Goal: Task Accomplishment & Management: Manage account settings

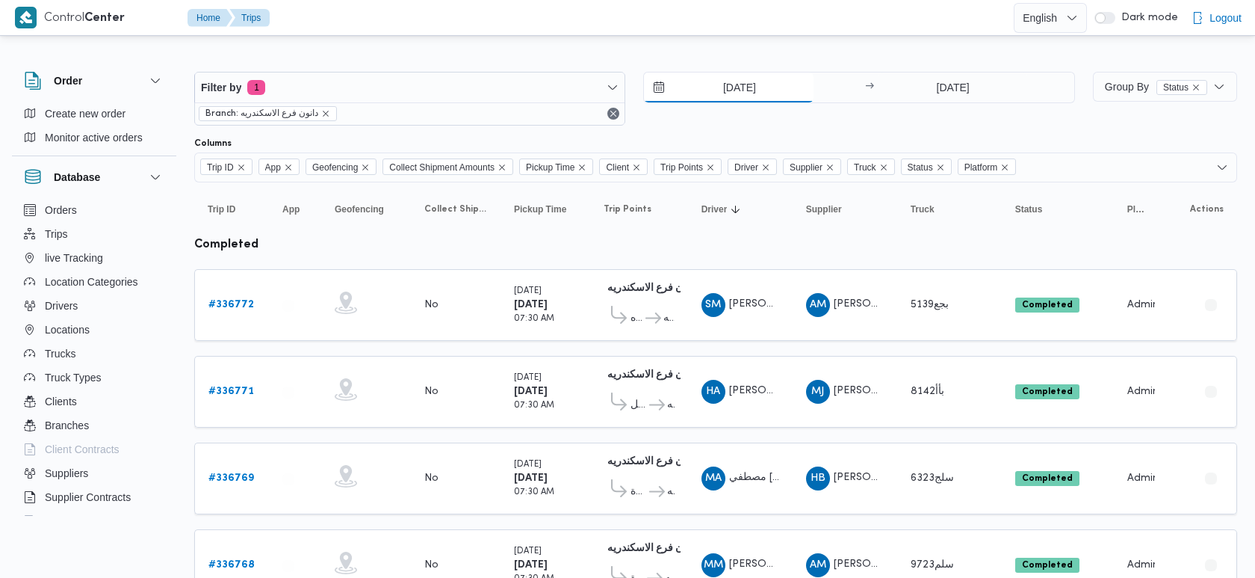
click at [717, 87] on input "10/9/2025" at bounding box center [729, 87] width 170 height 30
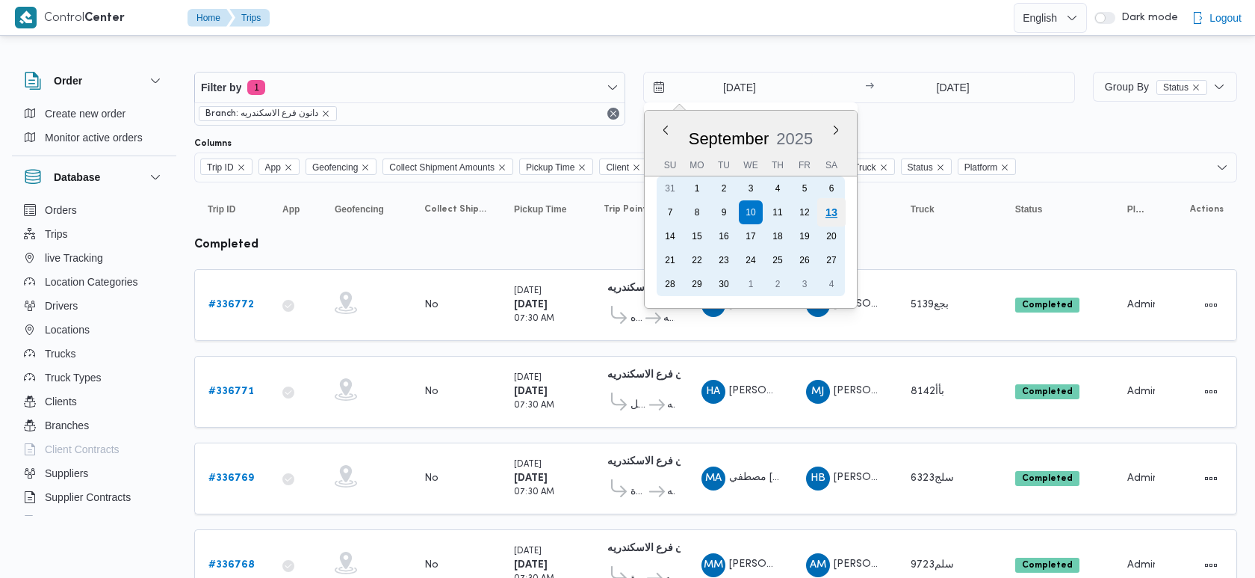
click at [831, 214] on div "13" at bounding box center [831, 212] width 28 height 28
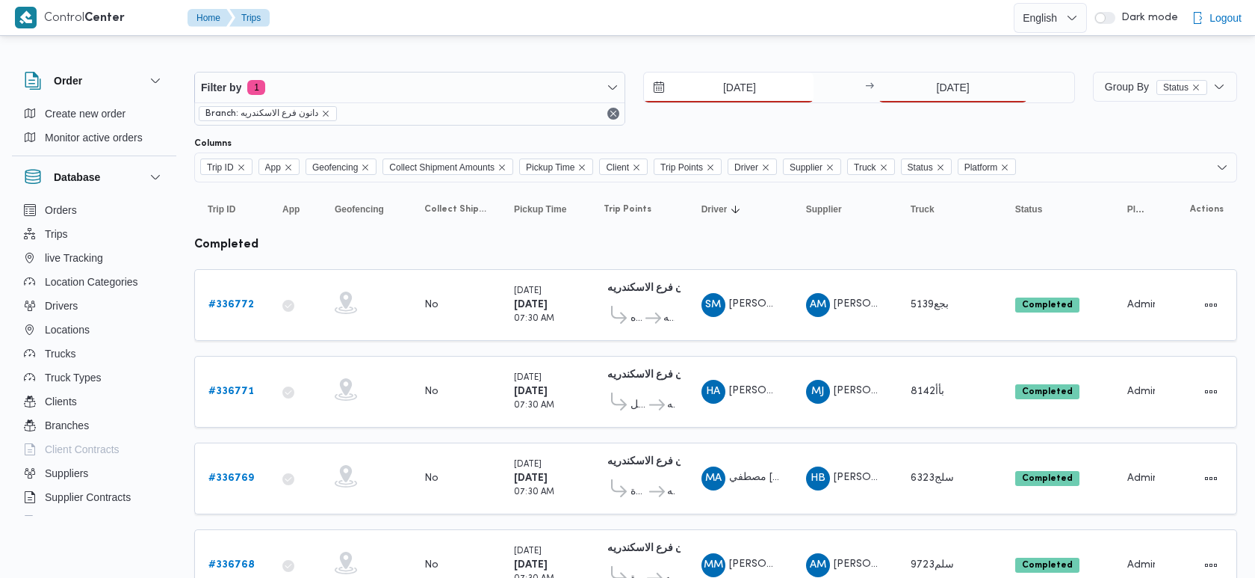
type input "[DATE]"
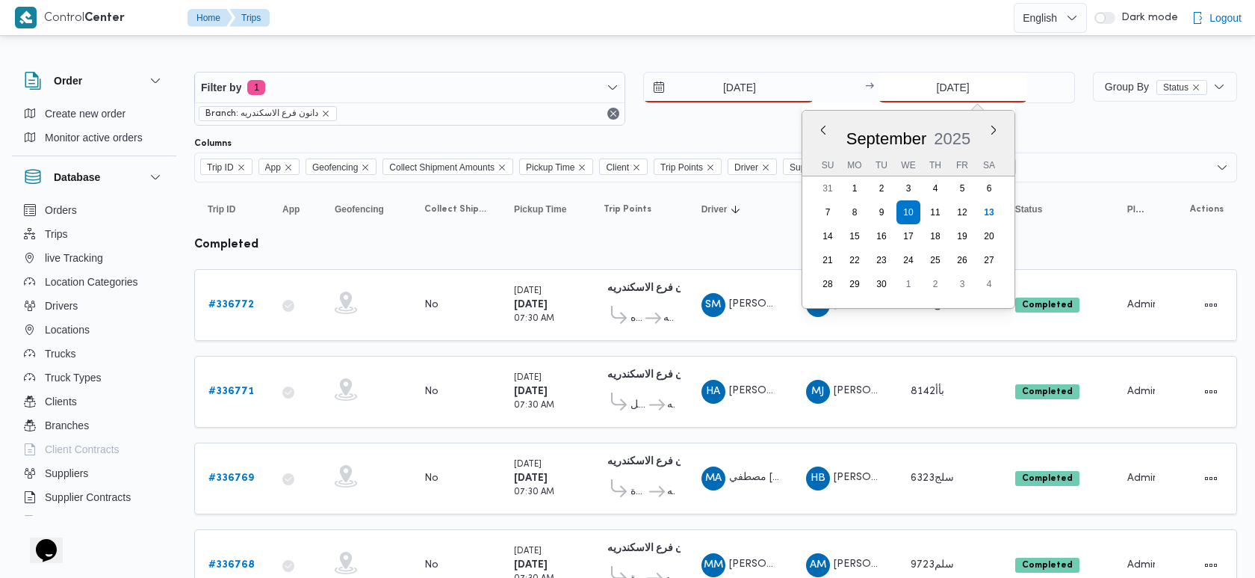
click at [928, 88] on input "10/9/2025" at bounding box center [953, 87] width 149 height 30
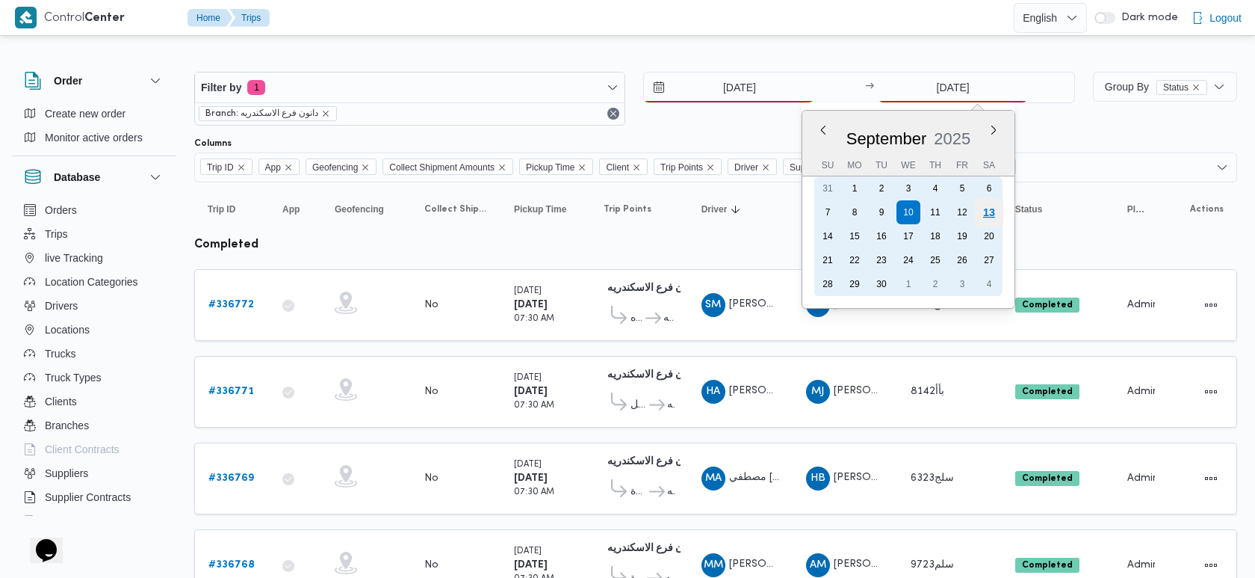
click at [1000, 211] on div "13" at bounding box center [989, 212] width 28 height 28
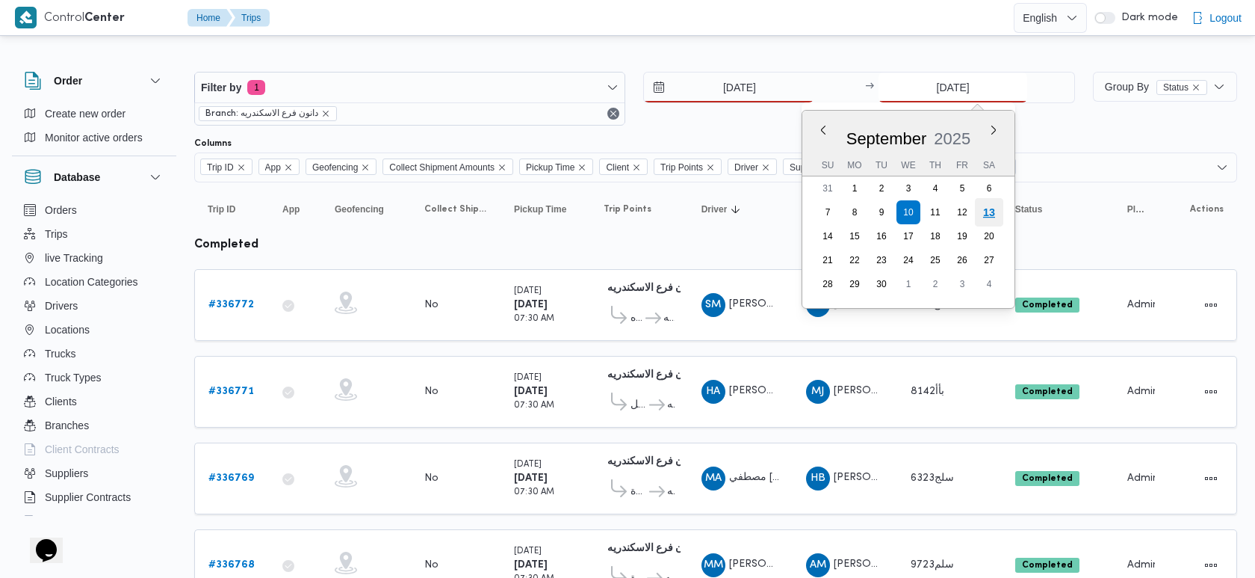
type input "[DATE]"
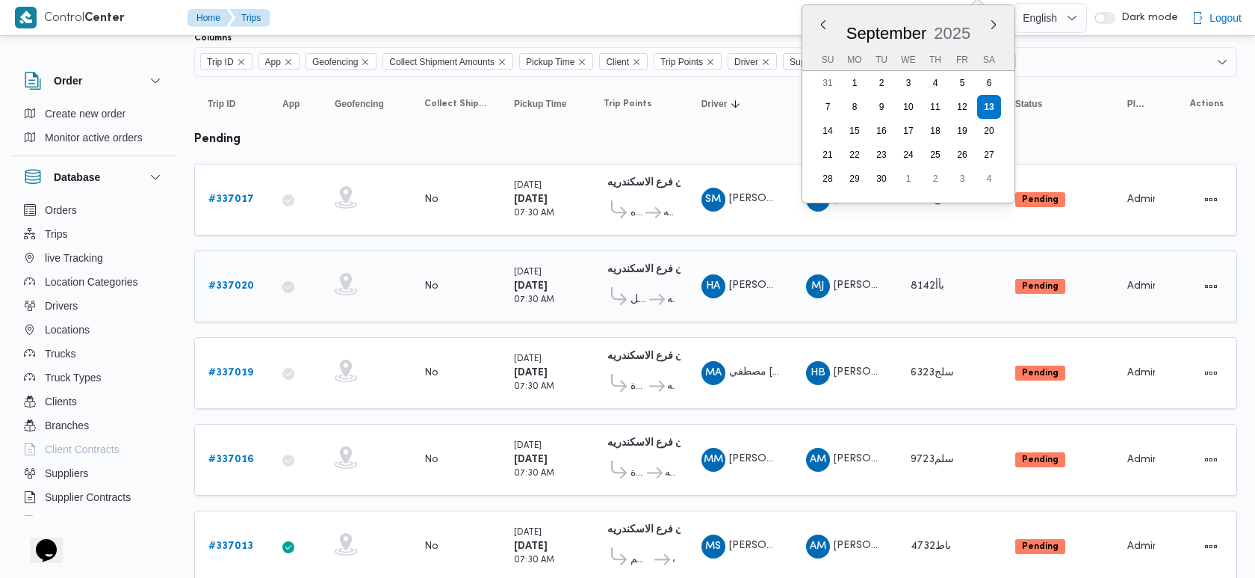
scroll to position [102, 0]
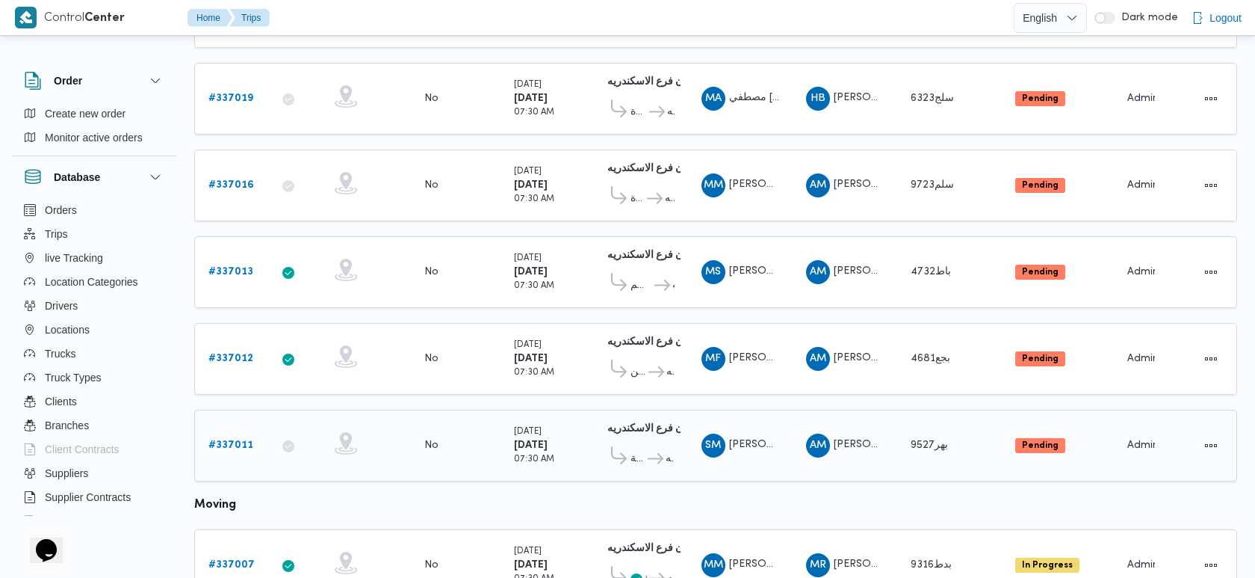
scroll to position [377, 0]
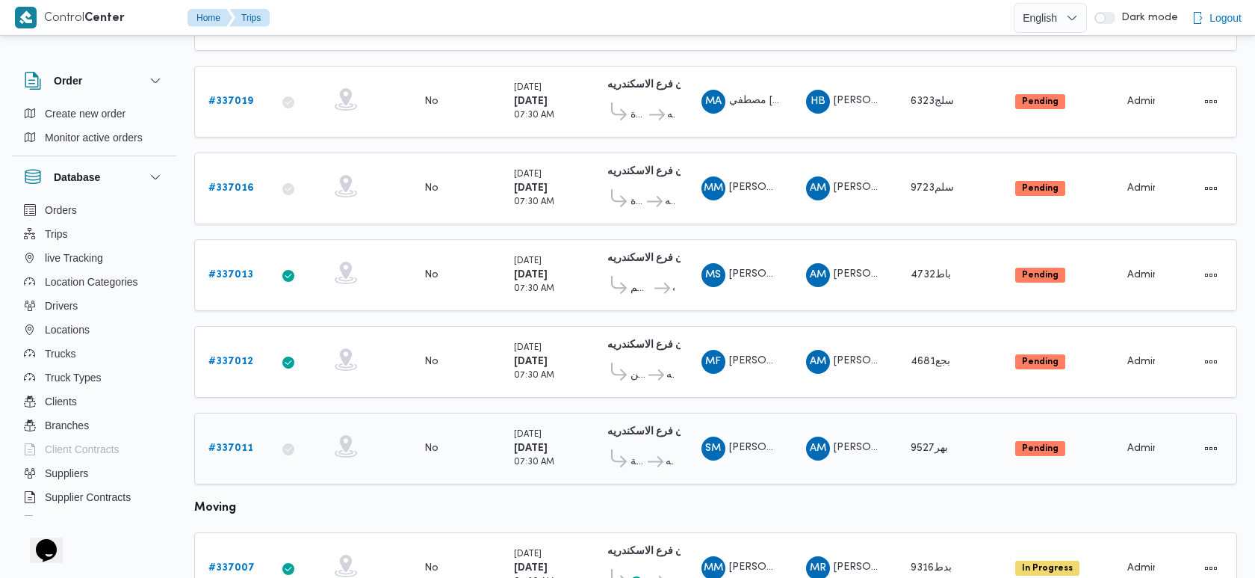
click at [244, 439] on link "# 337011" at bounding box center [230, 448] width 45 height 18
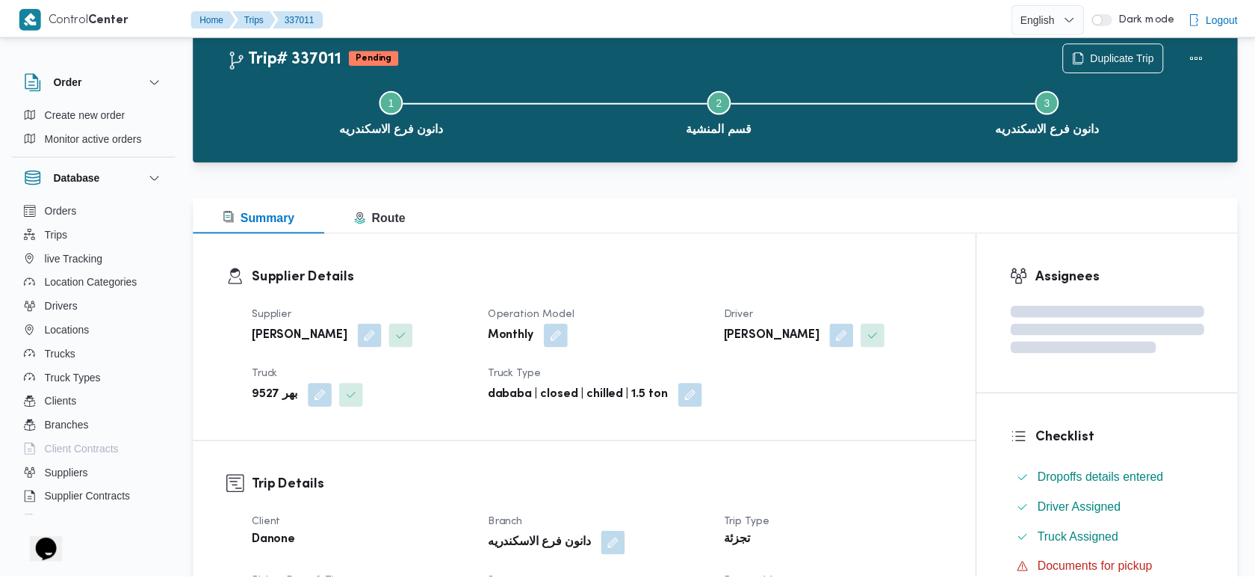
scroll to position [377, 0]
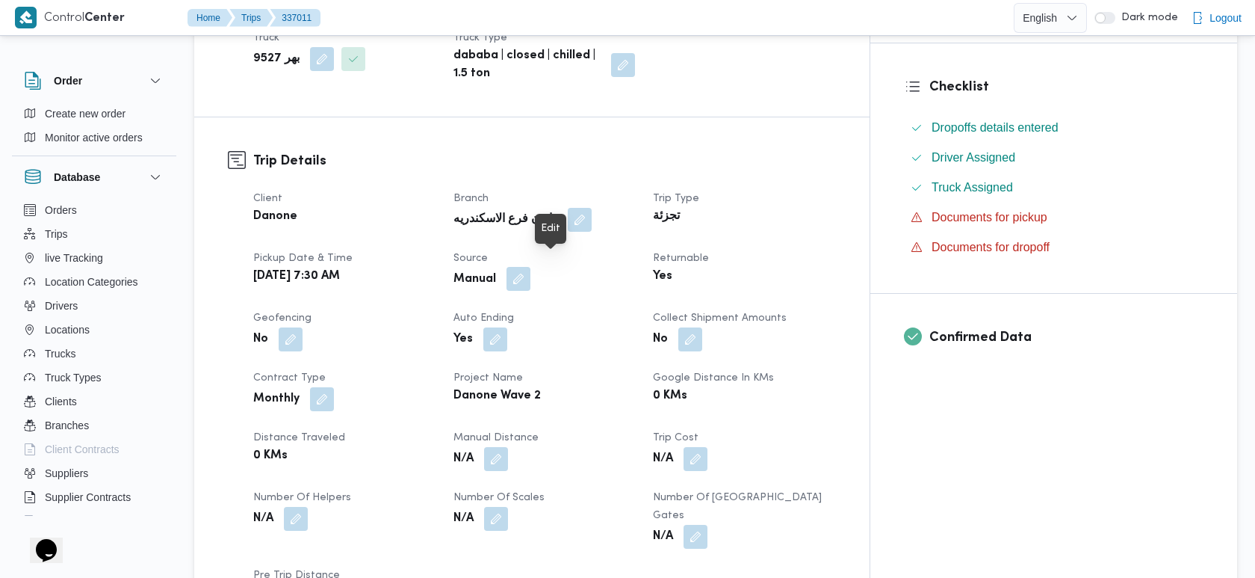
click at [530, 267] on button "button" at bounding box center [519, 279] width 24 height 24
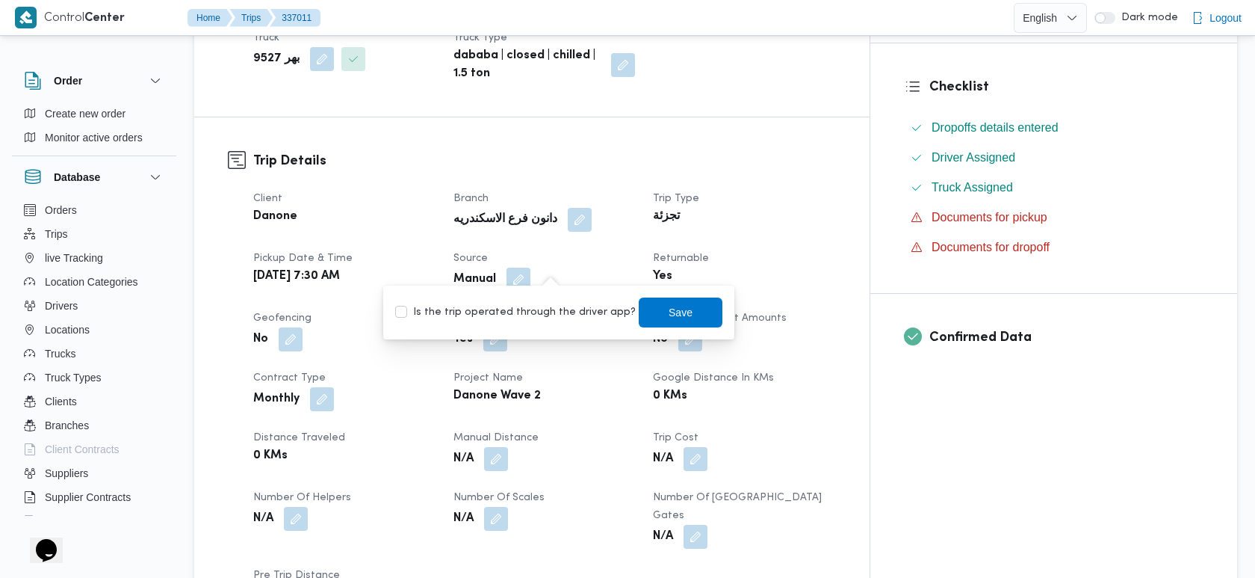
click at [562, 311] on label "Is the trip operated through the driver app?" at bounding box center [515, 312] width 241 height 18
checkbox input "true"
click at [681, 306] on span "Save" at bounding box center [681, 312] width 84 height 30
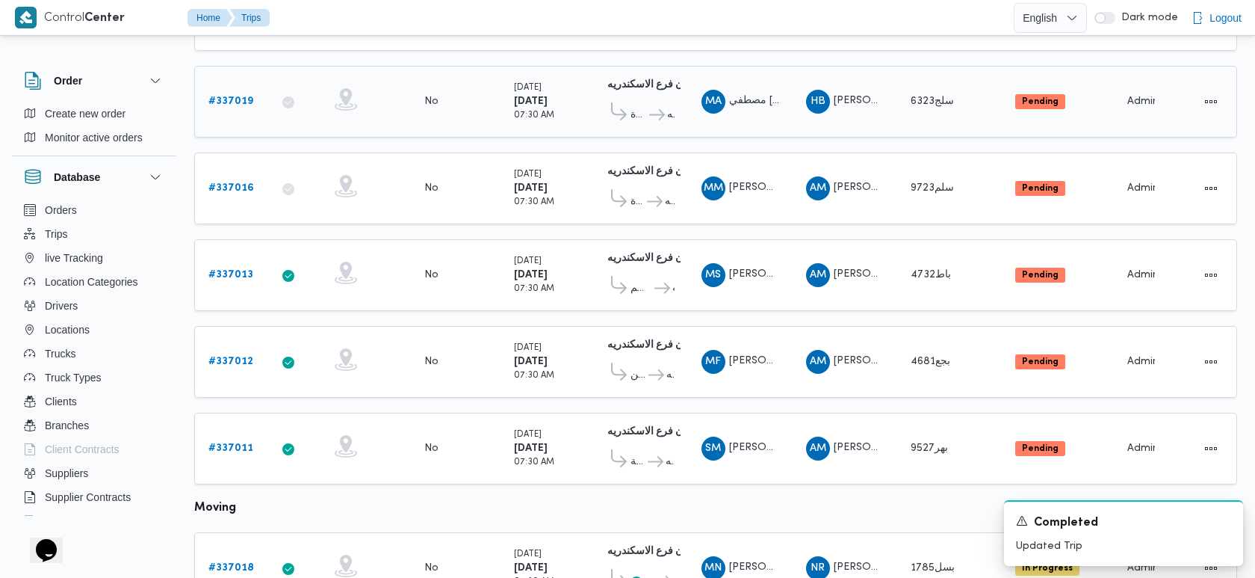
click at [236, 96] on b "# 337019" at bounding box center [230, 101] width 45 height 10
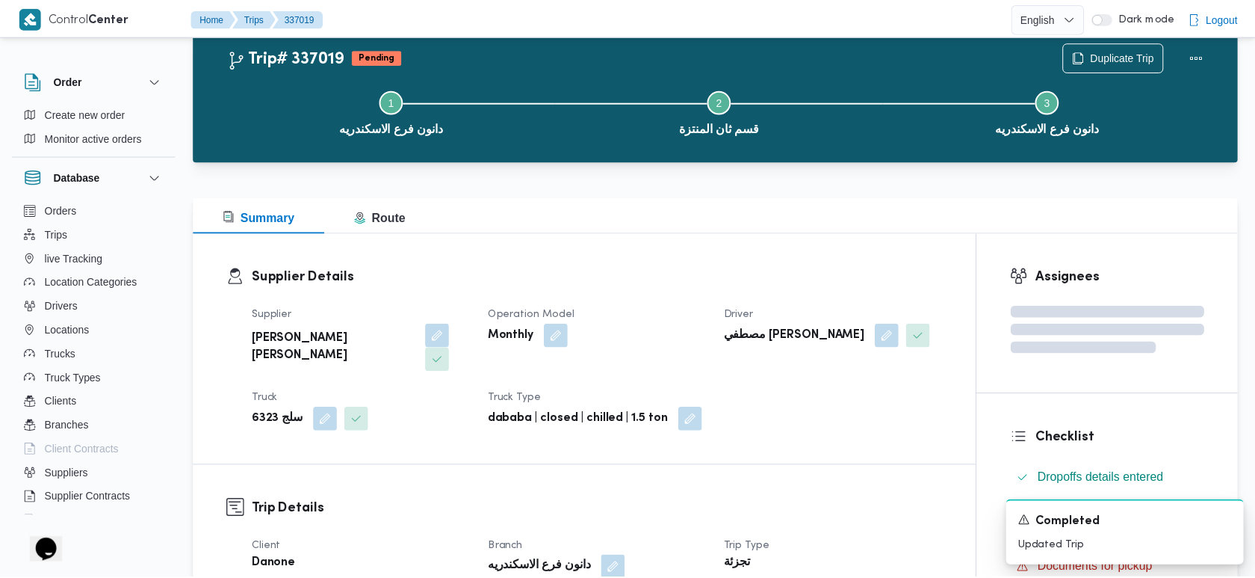
scroll to position [377, 0]
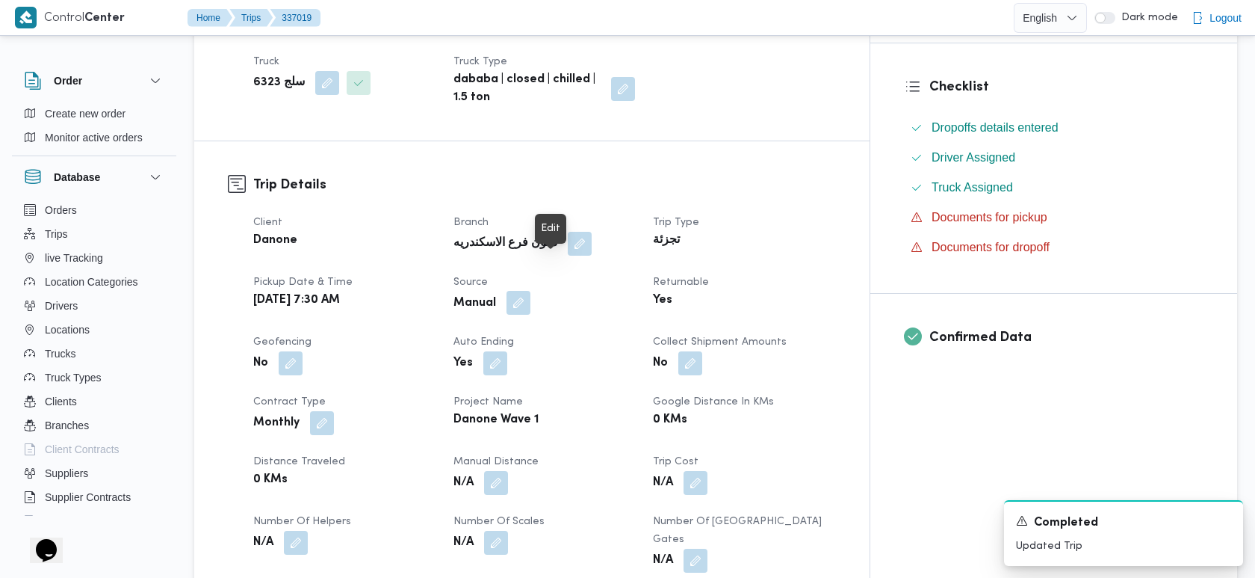
click at [530, 291] on button "button" at bounding box center [519, 303] width 24 height 24
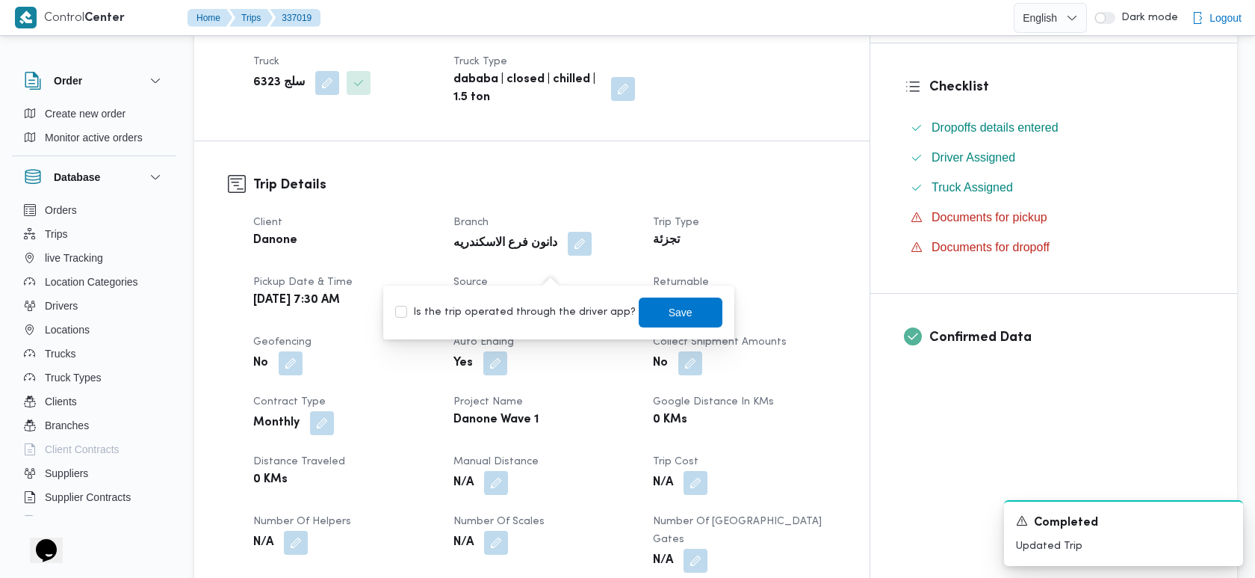
click at [474, 317] on label "Is the trip operated through the driver app?" at bounding box center [515, 312] width 241 height 18
checkbox input "true"
click at [639, 315] on span "Save" at bounding box center [681, 312] width 84 height 30
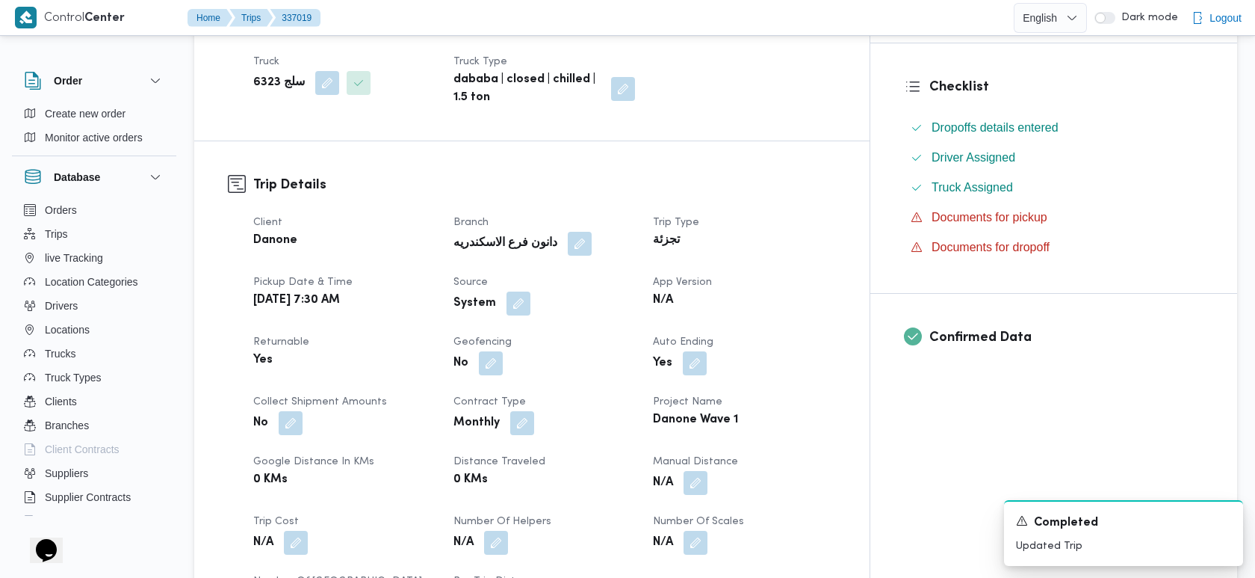
scroll to position [0, 0]
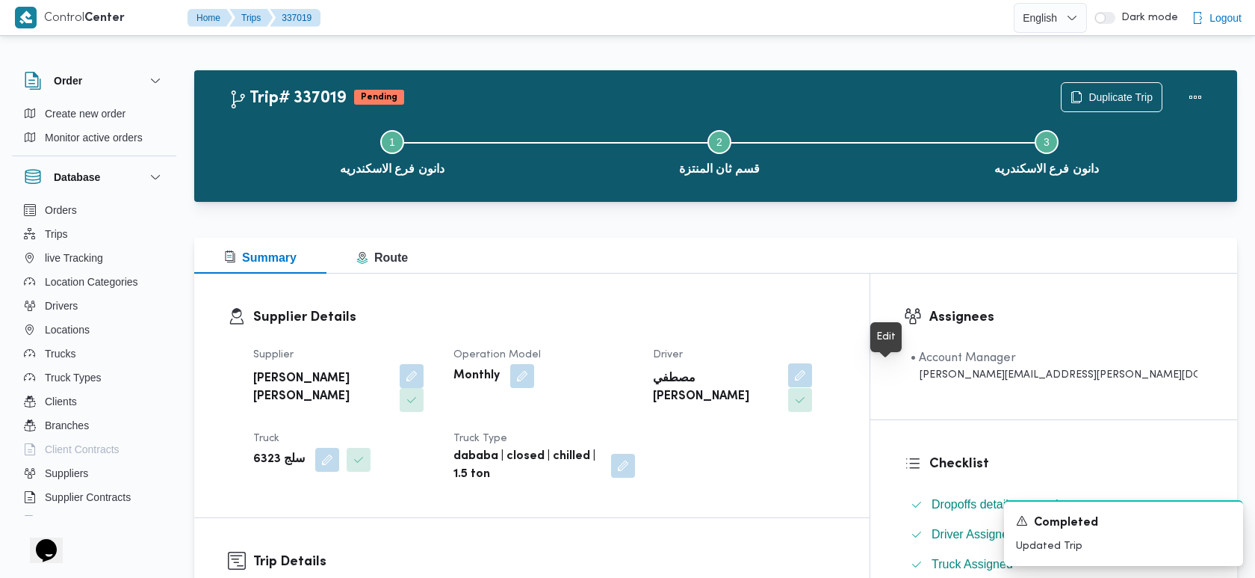
click at [812, 371] on button "button" at bounding box center [800, 375] width 24 height 24
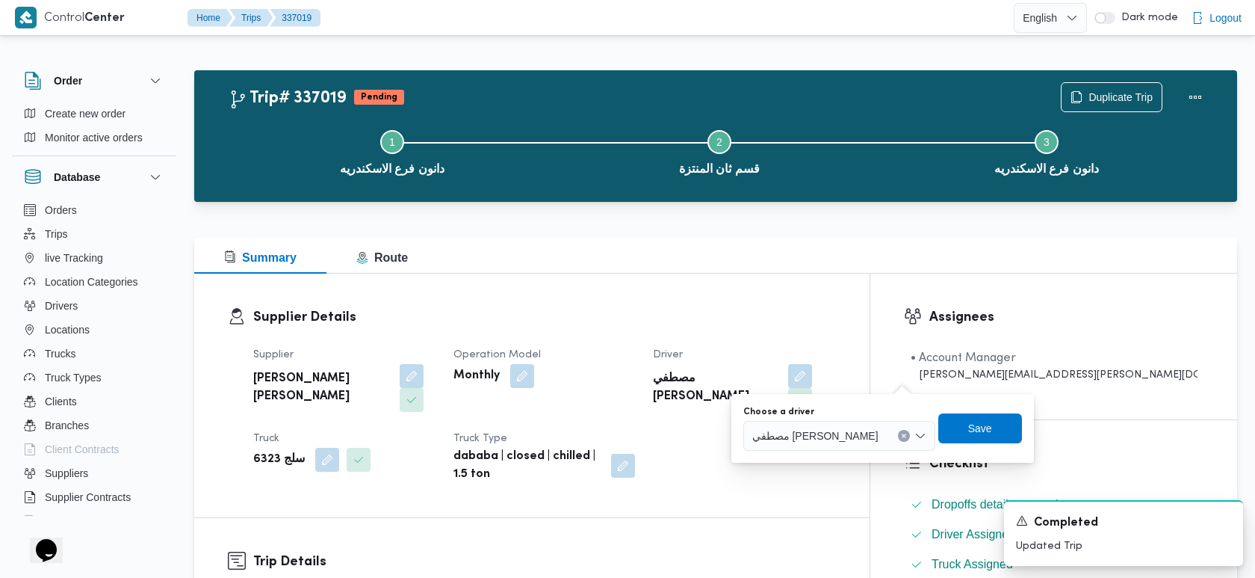
click at [910, 434] on button "Clear input" at bounding box center [904, 436] width 12 height 12
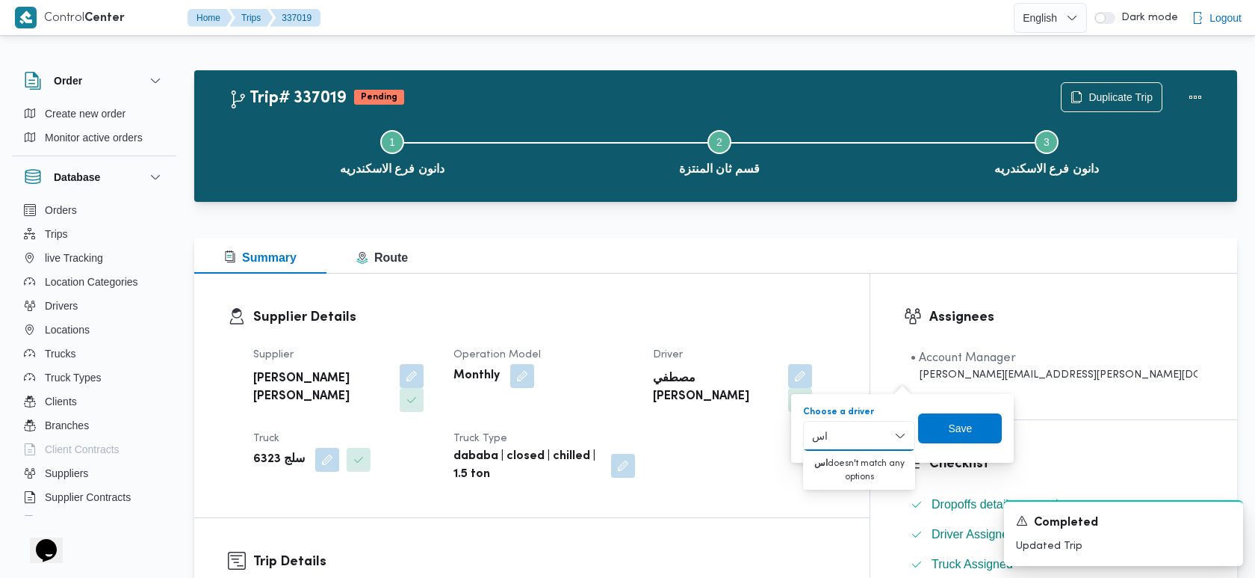
type input "ا"
type input "ع"
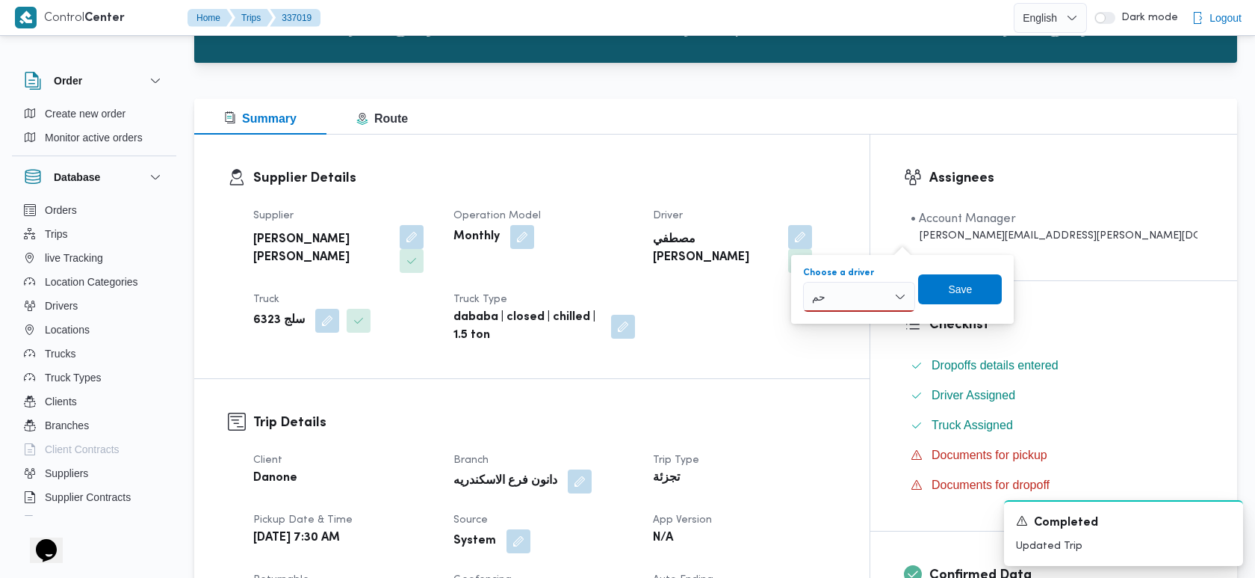
scroll to position [204, 0]
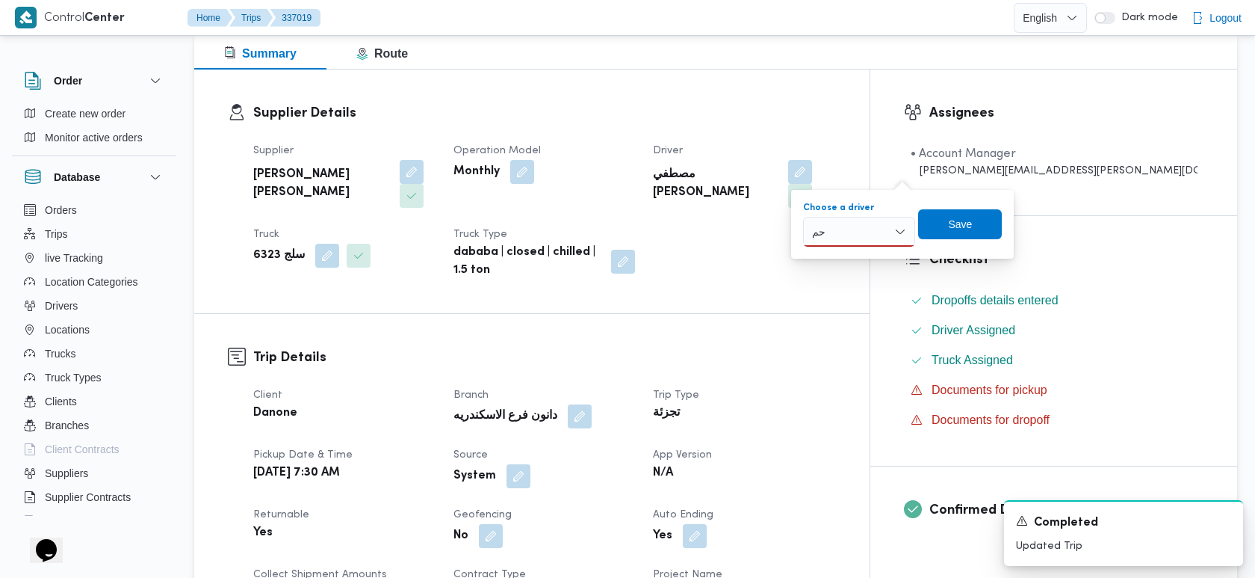
click at [872, 220] on div "حم حم" at bounding box center [859, 232] width 112 height 30
type input "ح"
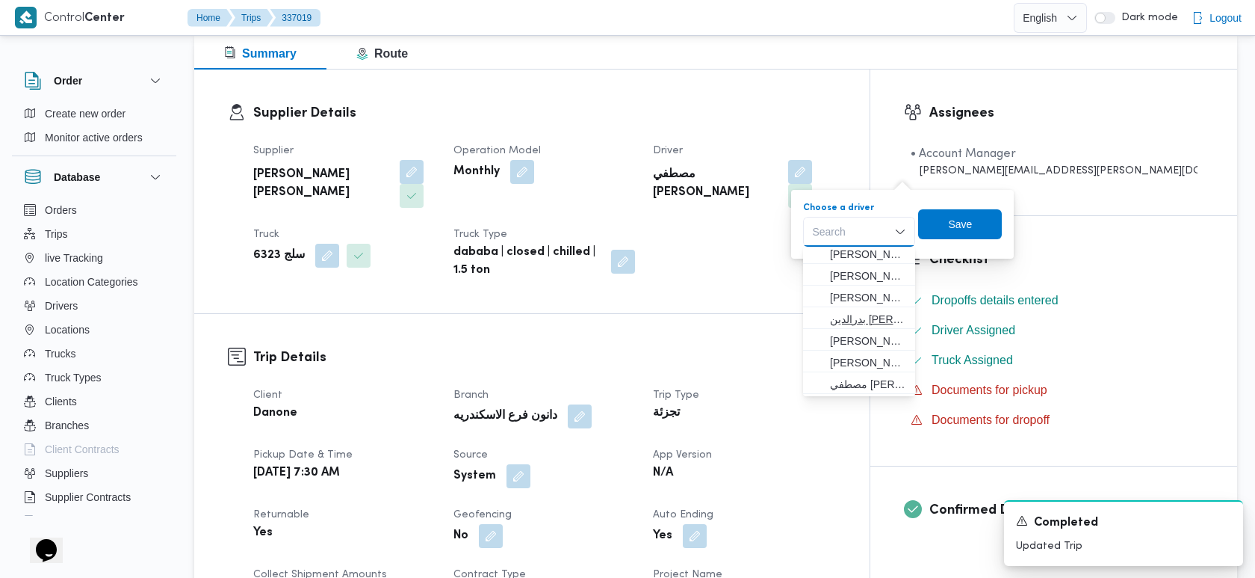
scroll to position [0, 0]
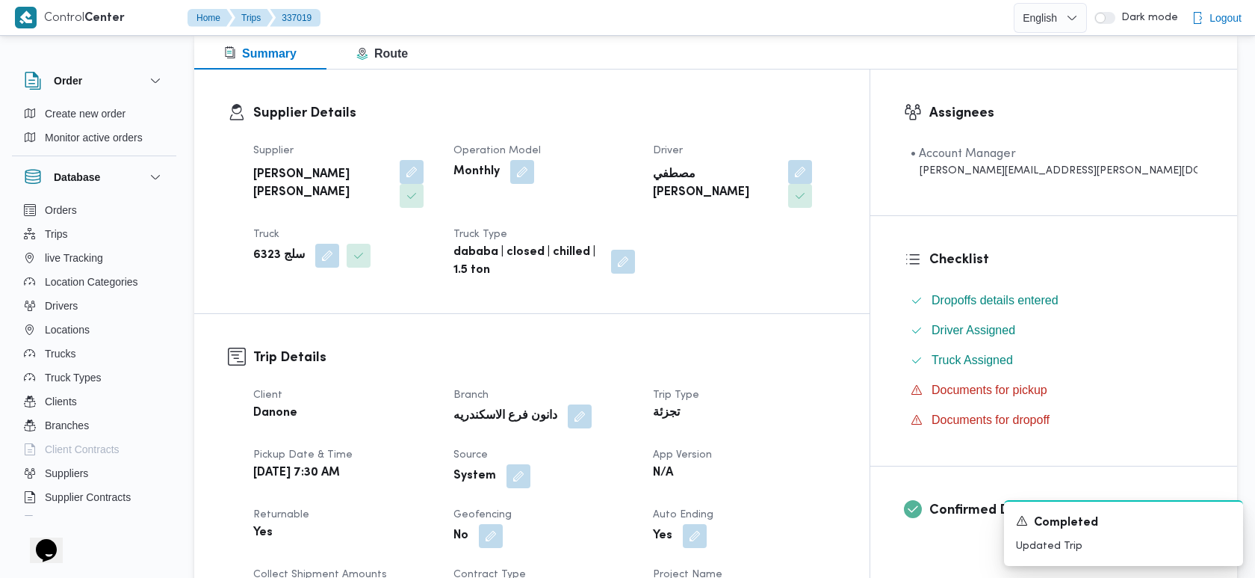
click at [835, 446] on dt "App Version" at bounding box center [744, 455] width 182 height 18
click at [812, 182] on button "button" at bounding box center [800, 171] width 24 height 24
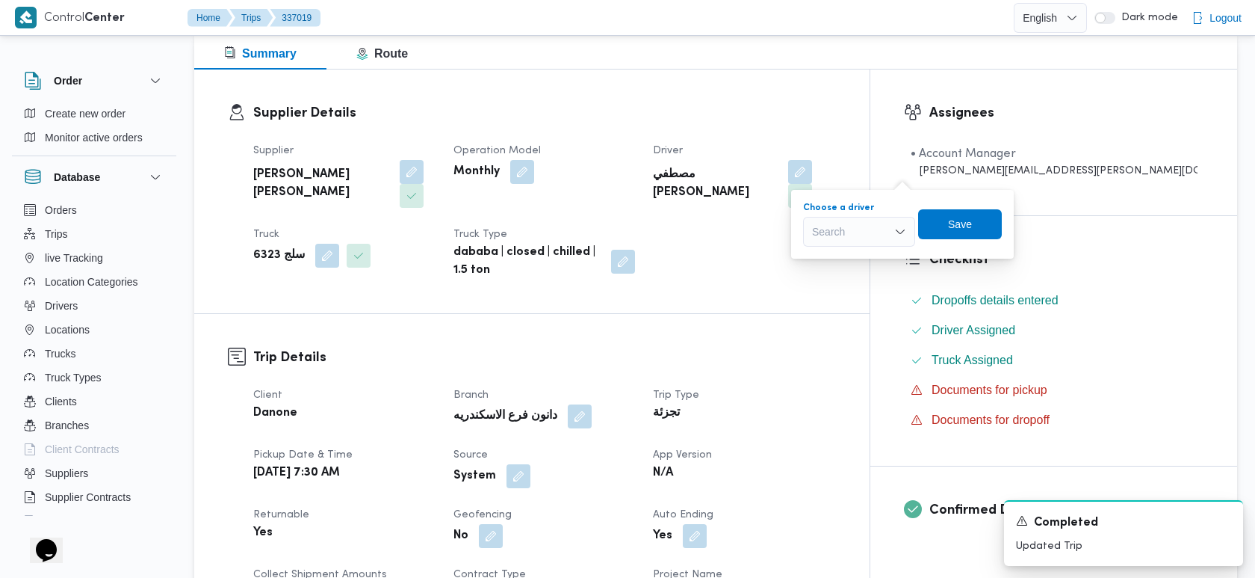
click at [879, 236] on div "Search" at bounding box center [859, 232] width 112 height 30
type input "ح"
type input "ع"
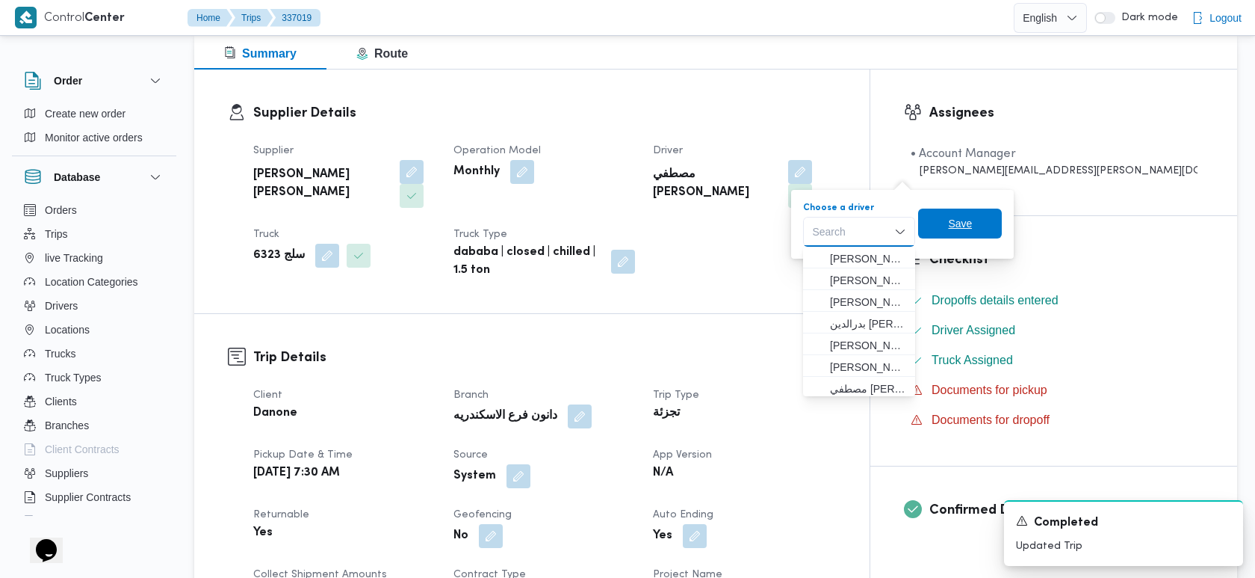
type input "ع"
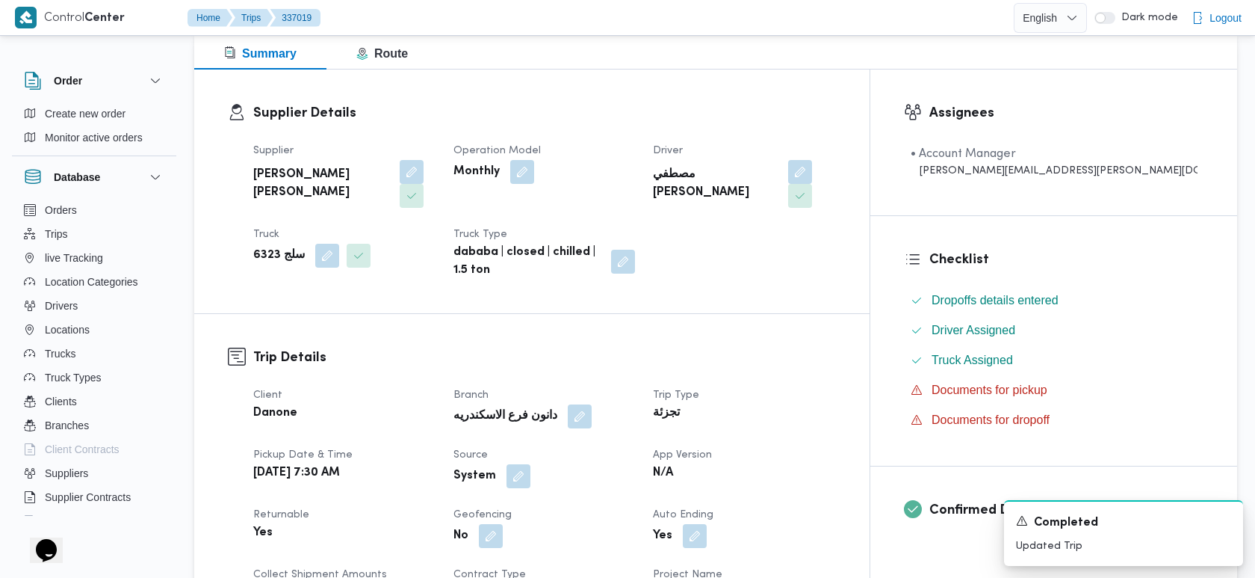
click at [805, 110] on h3 "Supplier Details" at bounding box center [544, 113] width 583 height 20
click at [812, 174] on button "button" at bounding box center [800, 171] width 24 height 24
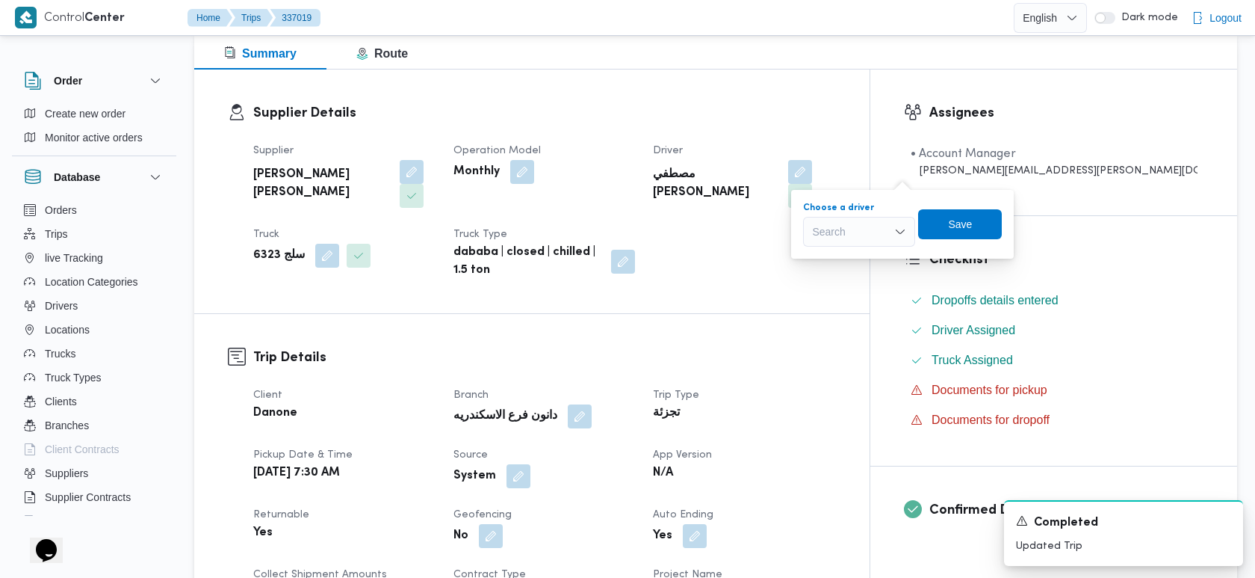
click at [856, 232] on div "Search" at bounding box center [859, 232] width 112 height 30
type input "عم"
click at [861, 250] on span "اسلام عم اد عبدالجليل محمد" at bounding box center [868, 259] width 76 height 18
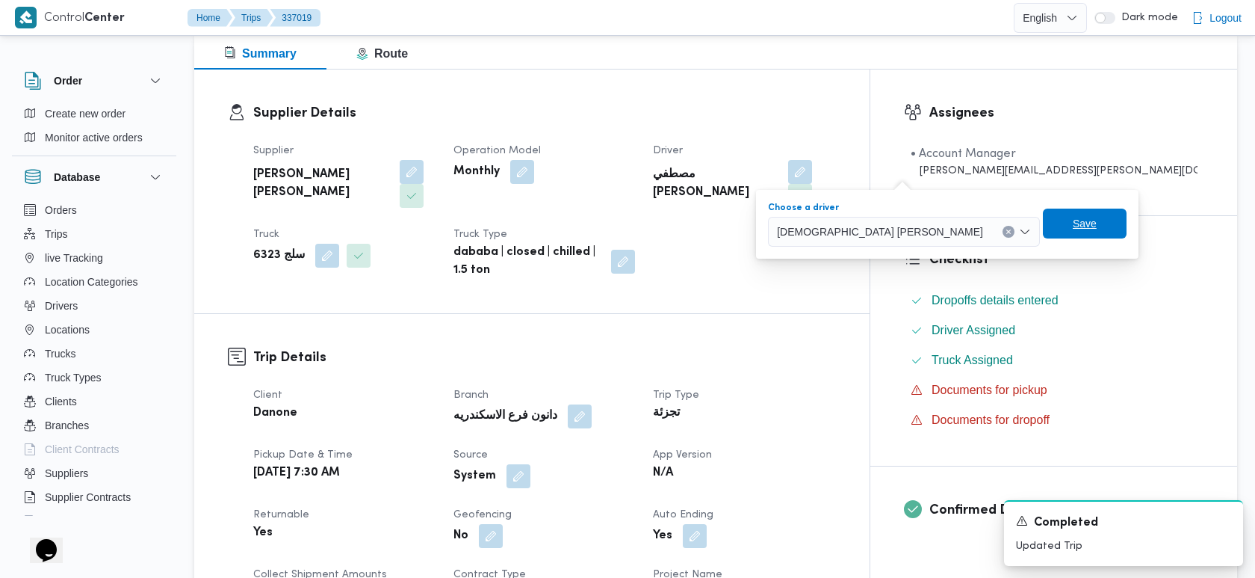
click at [1073, 231] on span "Save" at bounding box center [1085, 223] width 24 height 18
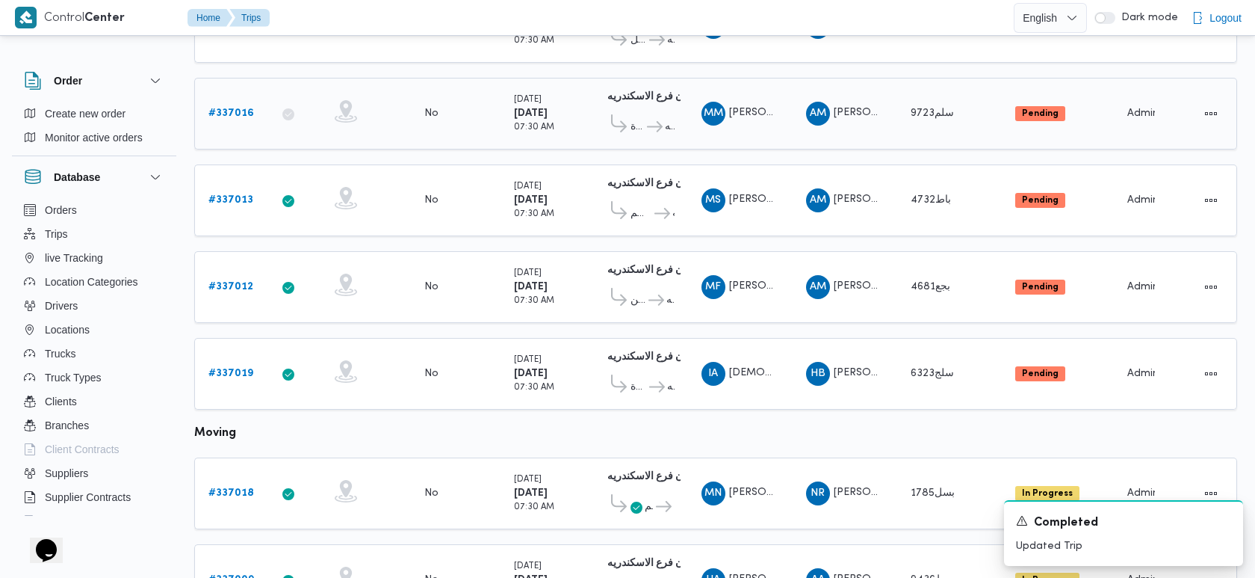
scroll to position [365, 0]
click at [690, 405] on table "Trip ID Click to sort in ascending order App Click to sort in ascending order G…" at bounding box center [715, 456] width 1043 height 1279
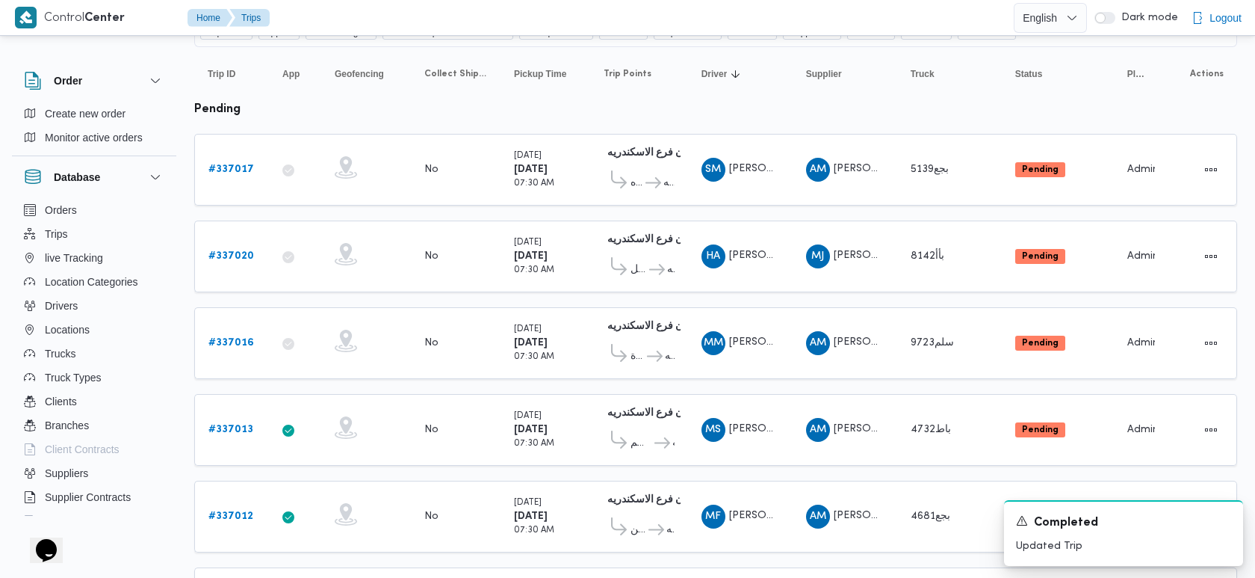
scroll to position [126, 0]
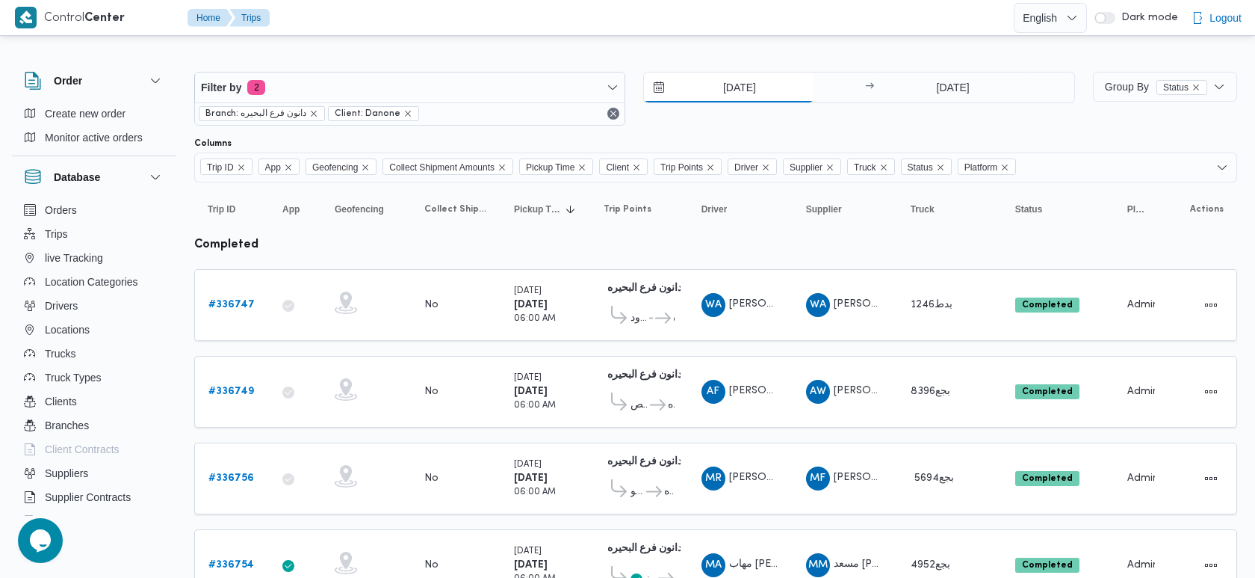
click at [712, 87] on input "[DATE]" at bounding box center [729, 87] width 170 height 30
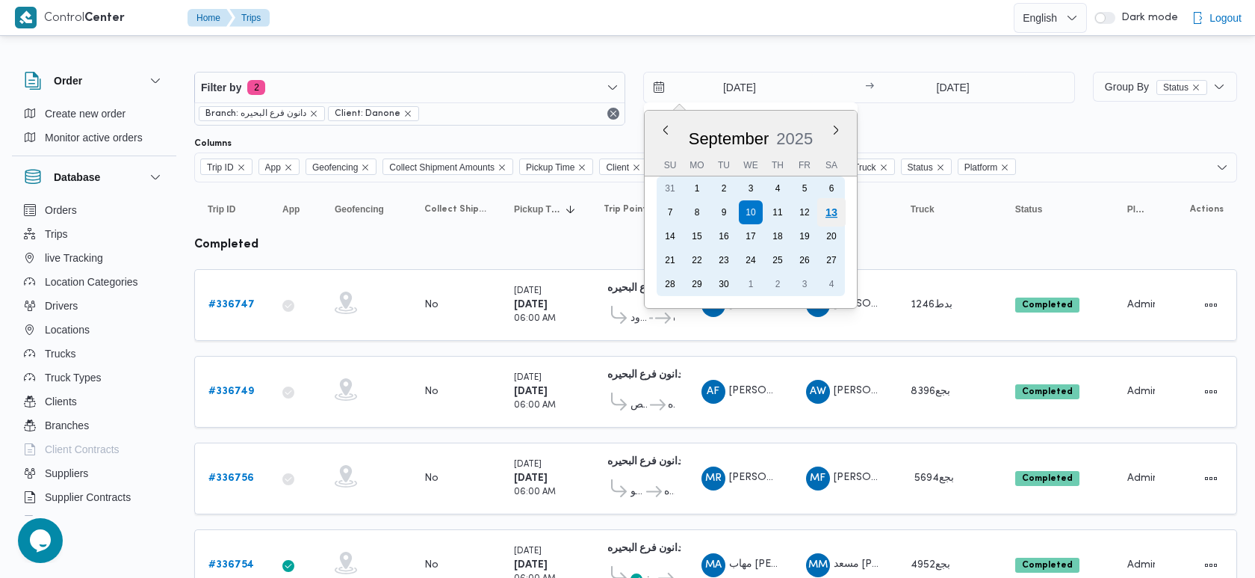
click at [833, 218] on div "13" at bounding box center [831, 212] width 28 height 28
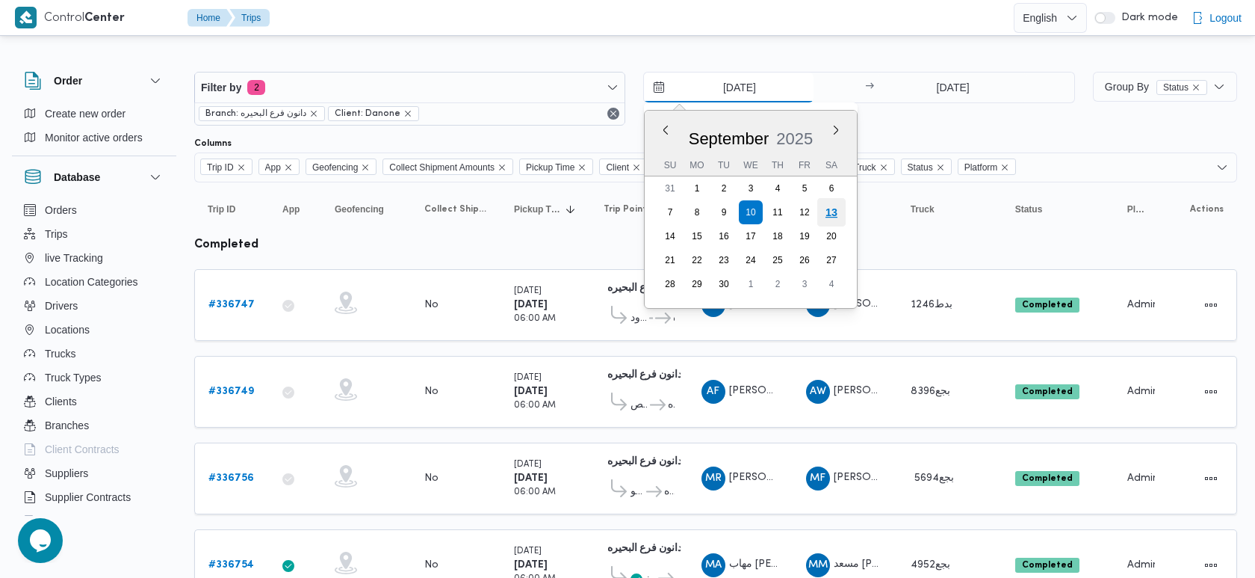
type input "[DATE]"
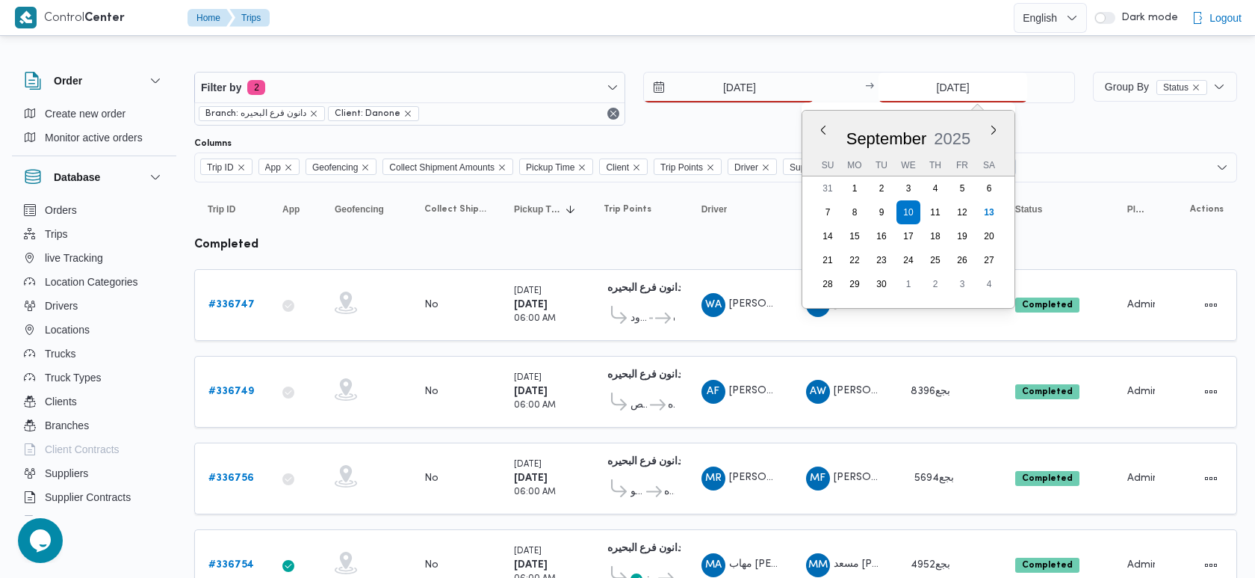
click at [926, 83] on input "[DATE]" at bounding box center [953, 87] width 149 height 30
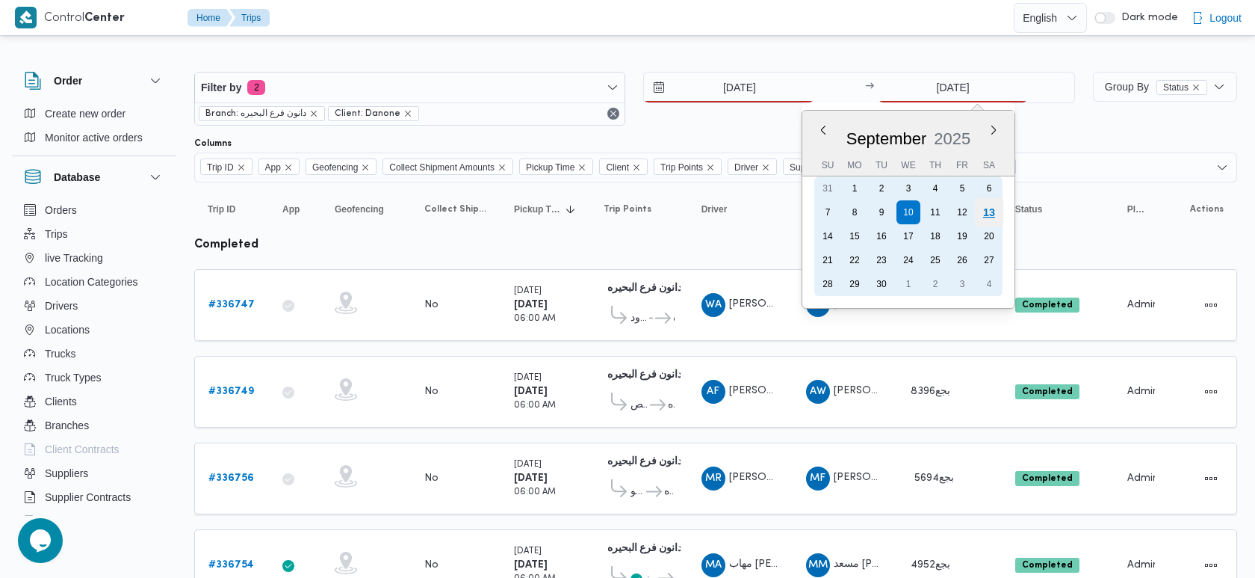
click at [992, 210] on div "13" at bounding box center [989, 212] width 28 height 28
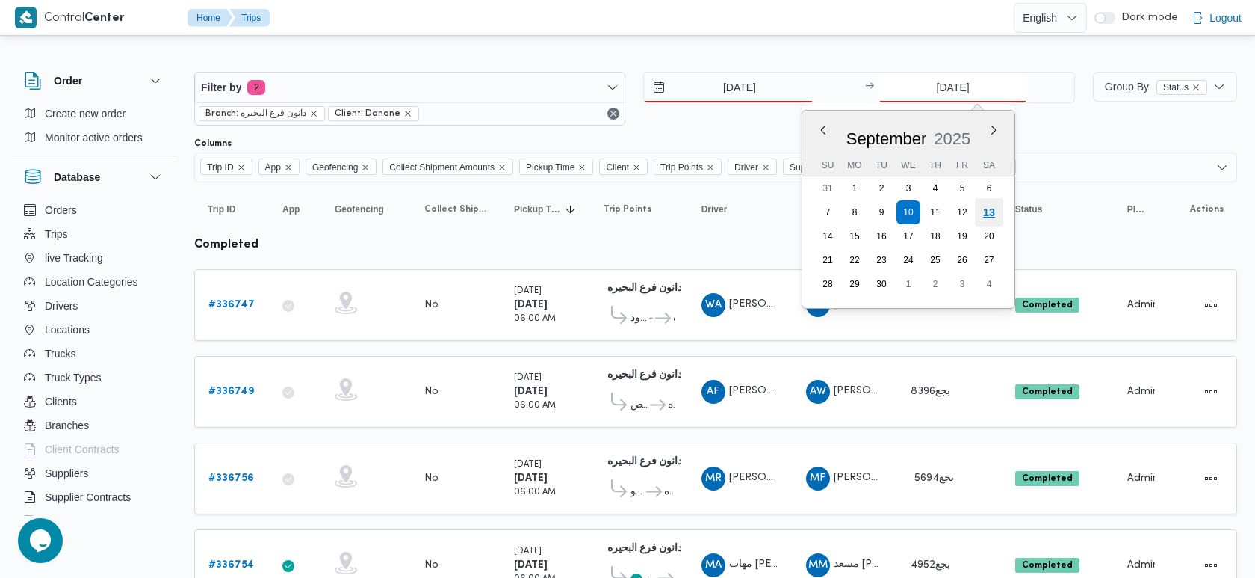
type input "13/9/2025"
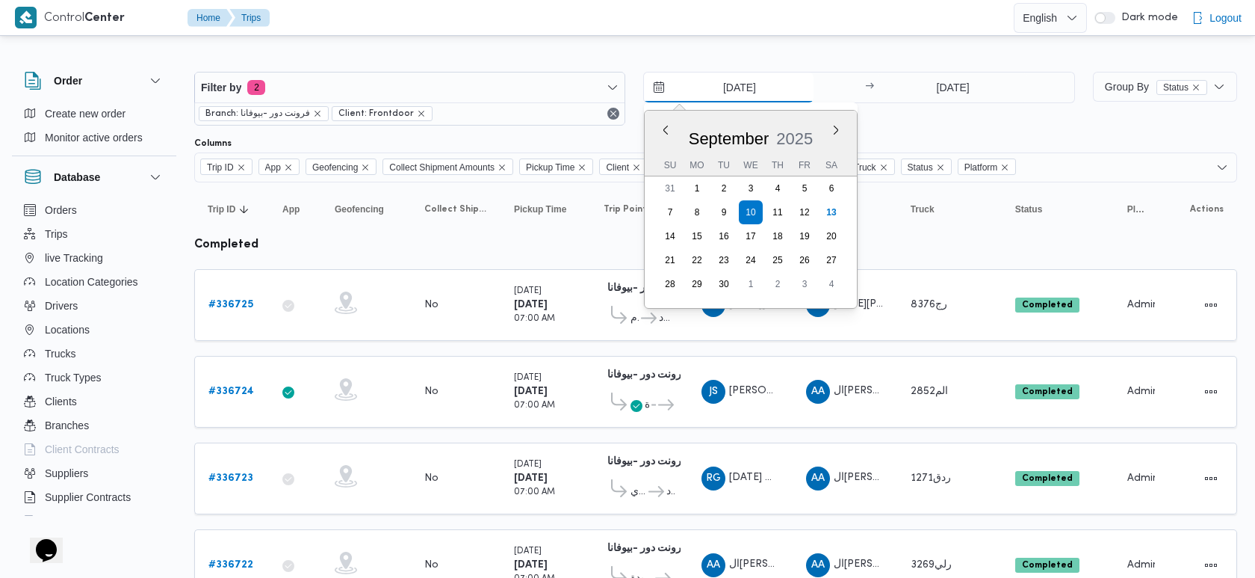
click at [721, 90] on input "10/9/2025" at bounding box center [729, 87] width 170 height 30
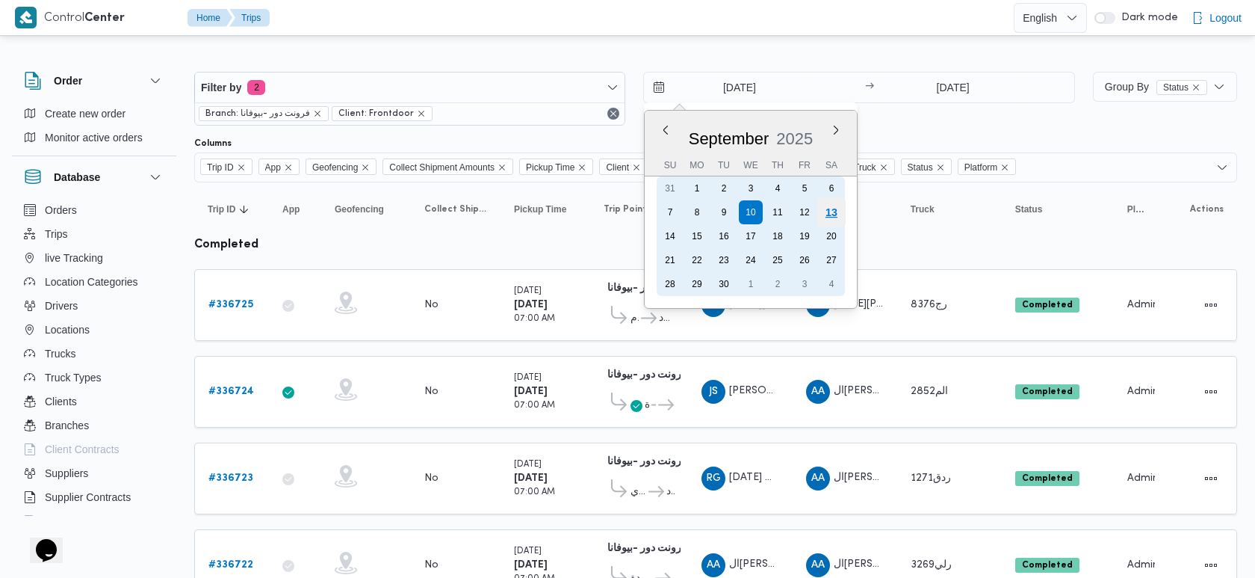
click at [831, 217] on div "13" at bounding box center [831, 212] width 28 height 28
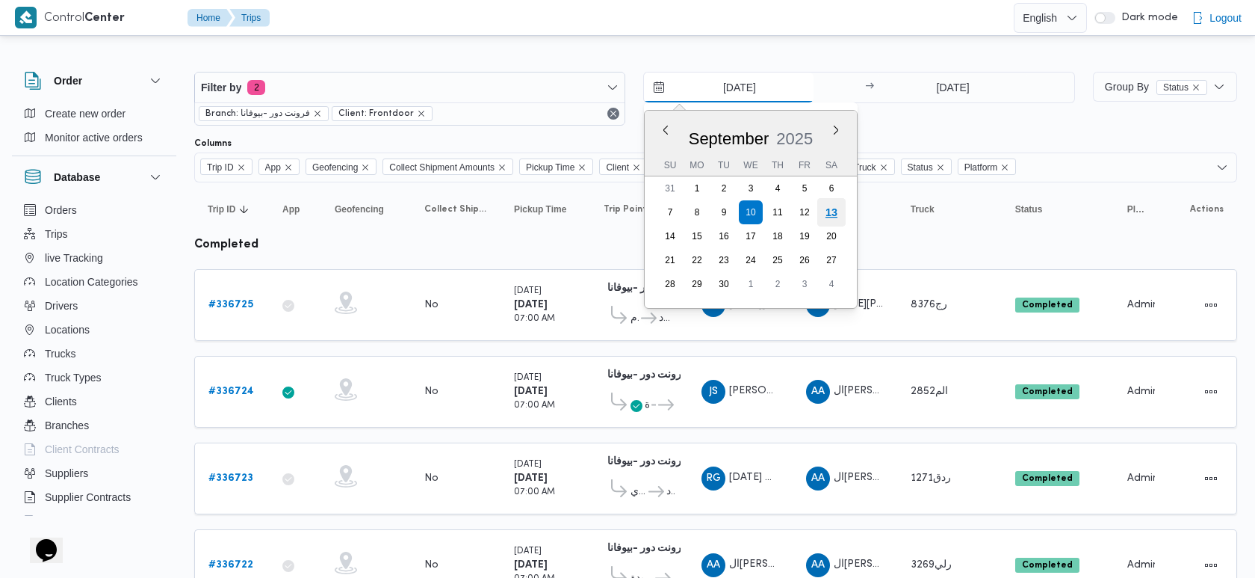
type input "[DATE]"
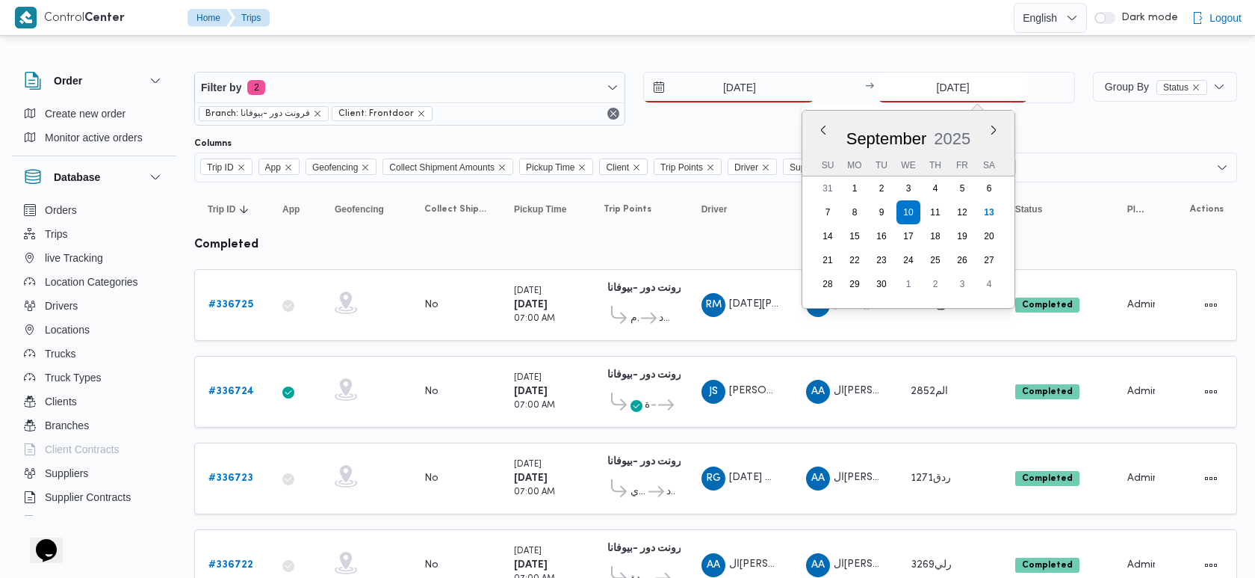
click at [929, 92] on input "10/9/2025" at bounding box center [953, 87] width 149 height 30
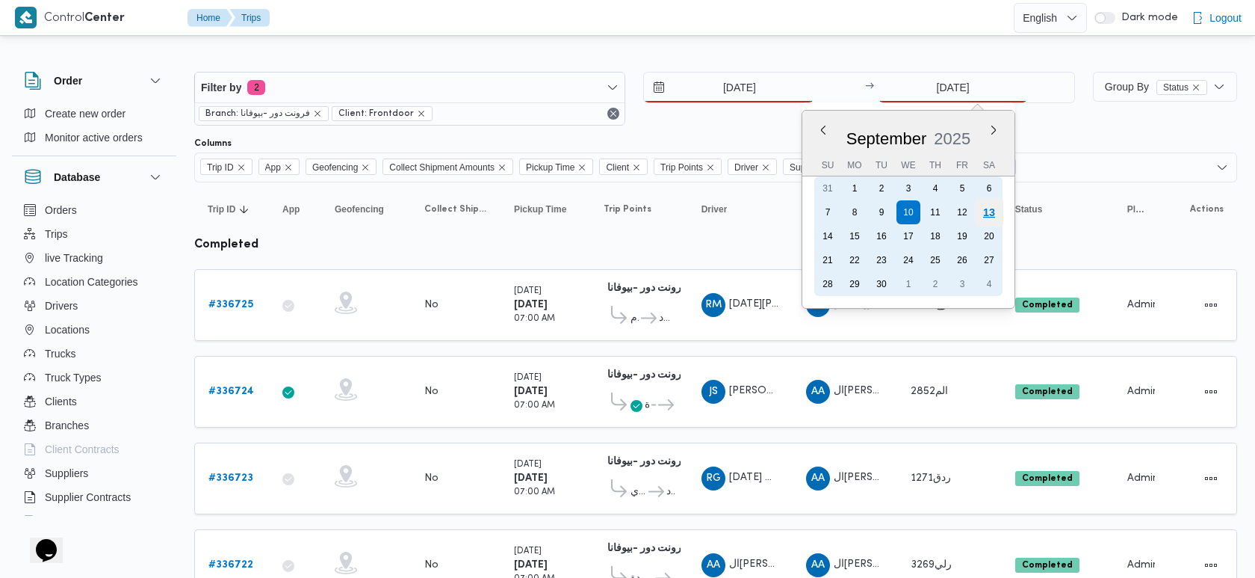
click at [983, 209] on div "13" at bounding box center [989, 212] width 28 height 28
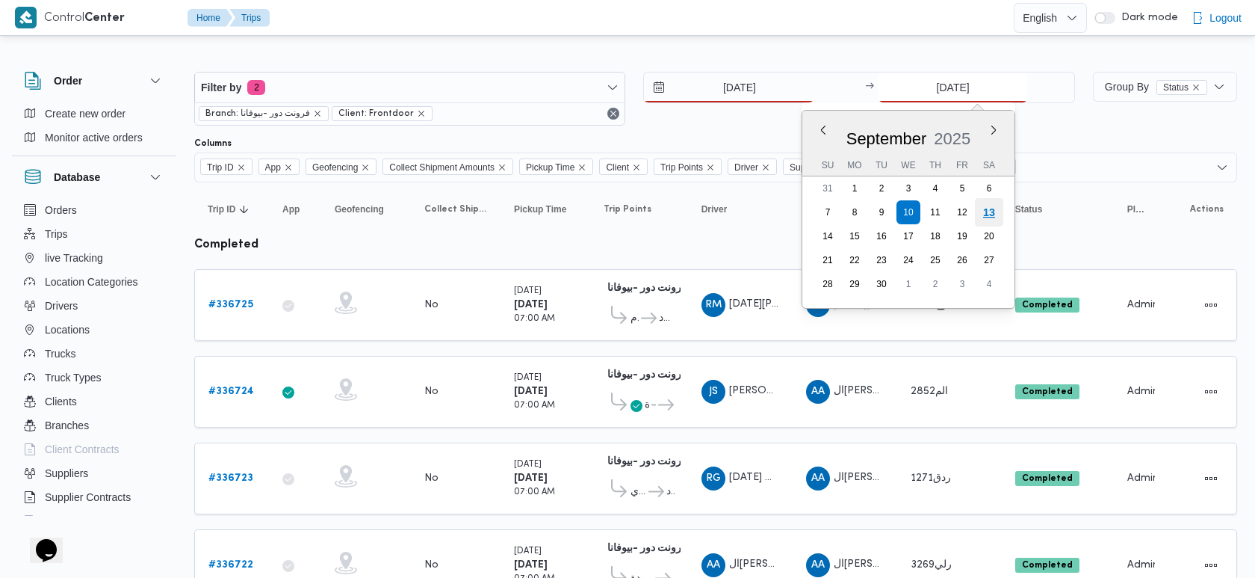
type input "[DATE]"
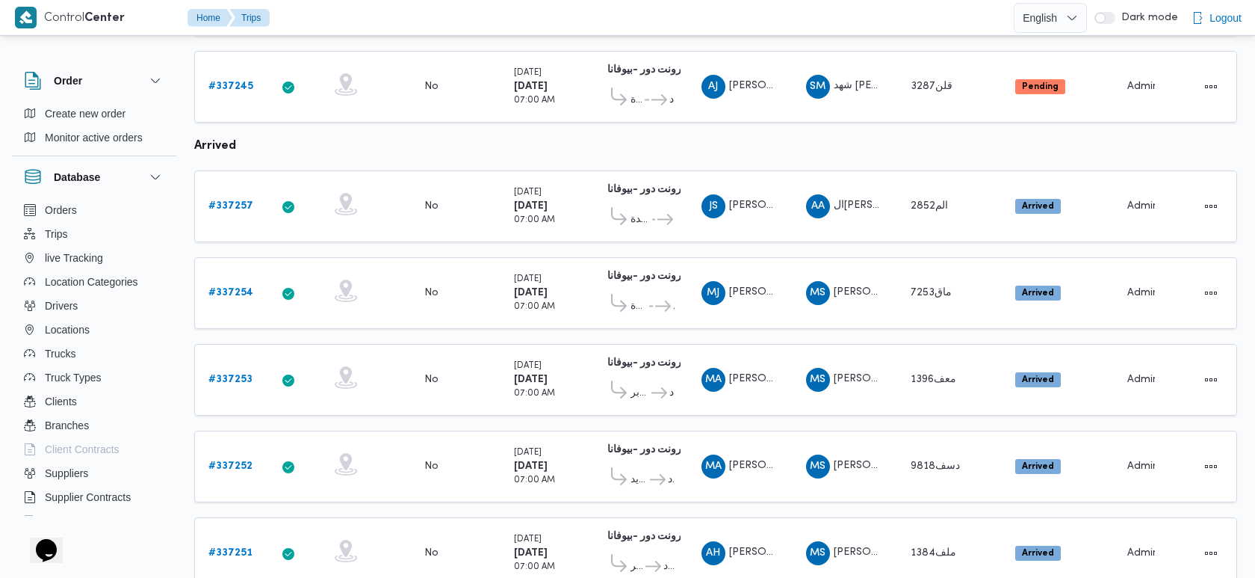
scroll to position [903, 0]
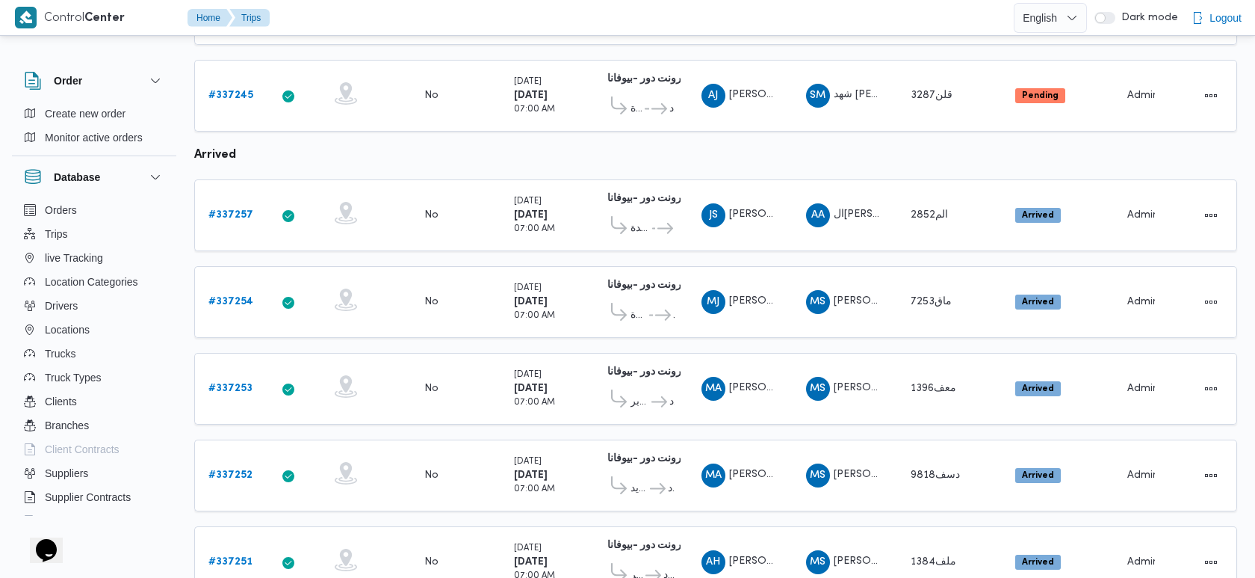
click at [903, 266] on td "Truck ماق7253" at bounding box center [949, 302] width 105 height 72
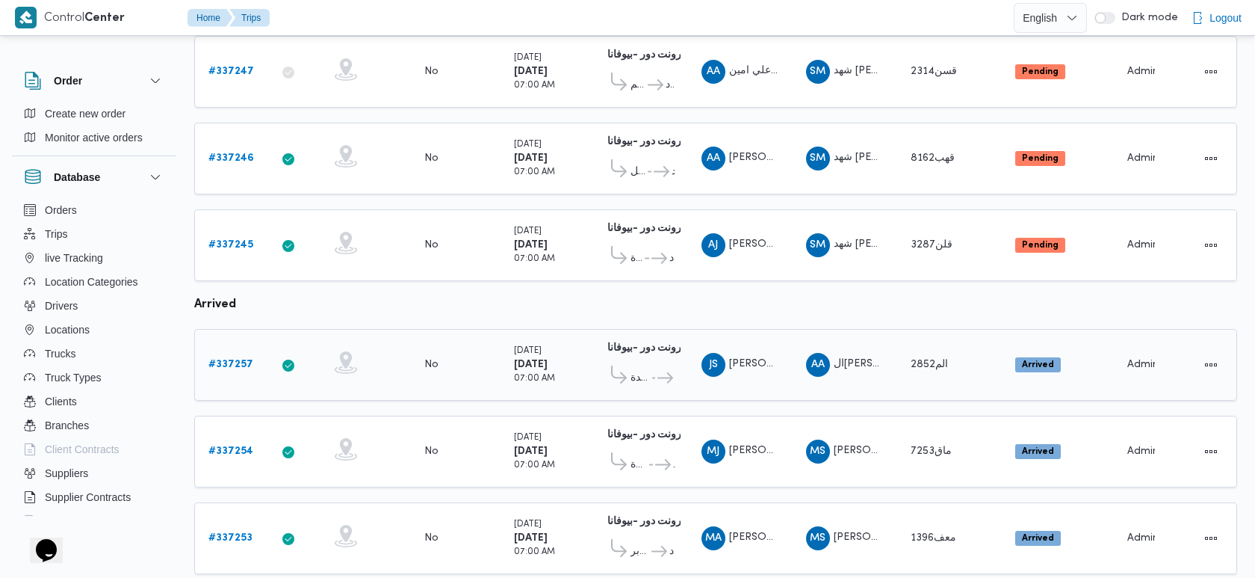
scroll to position [754, 0]
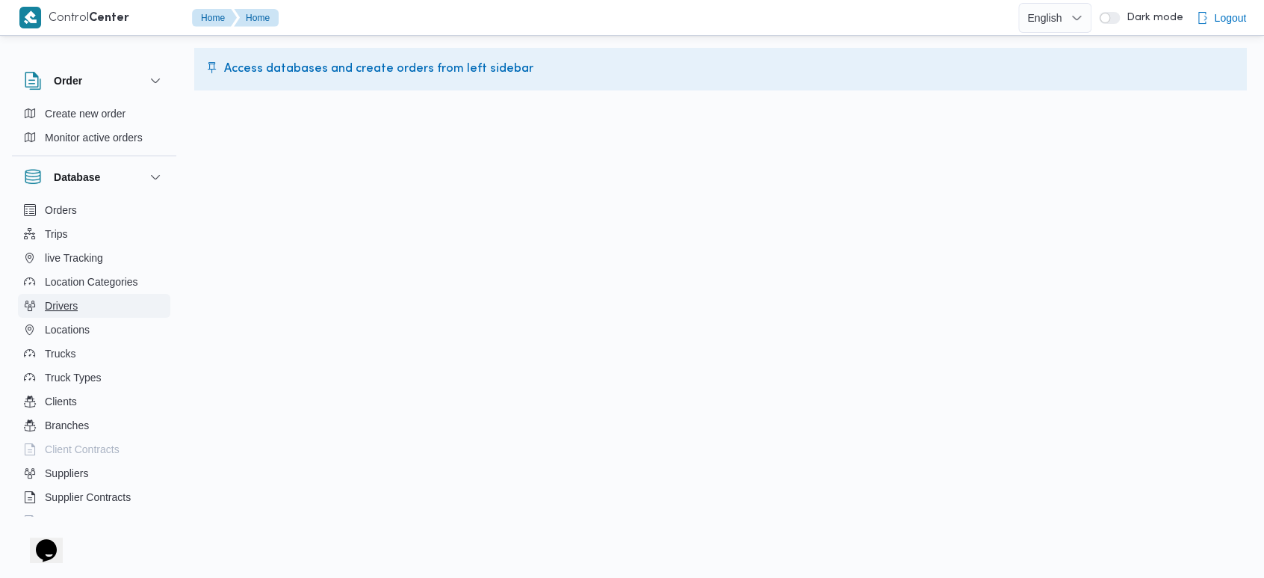
click at [72, 300] on span "Drivers" at bounding box center [61, 306] width 33 height 18
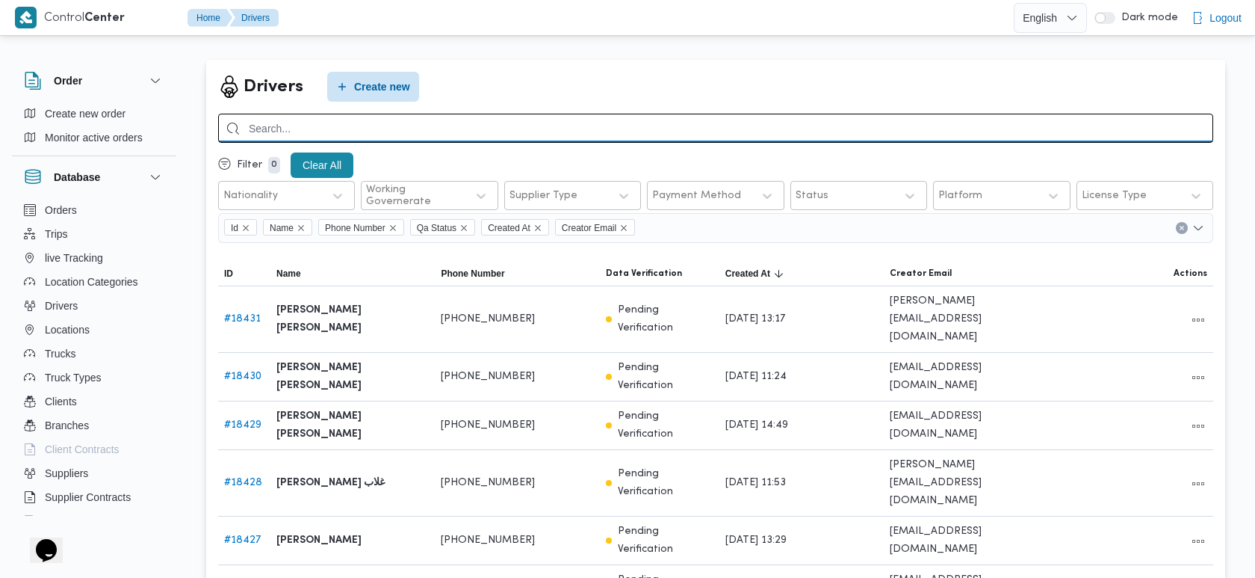
click at [502, 129] on input "search" at bounding box center [715, 128] width 995 height 29
type input "[DEMOGRAPHIC_DATA] عماد"
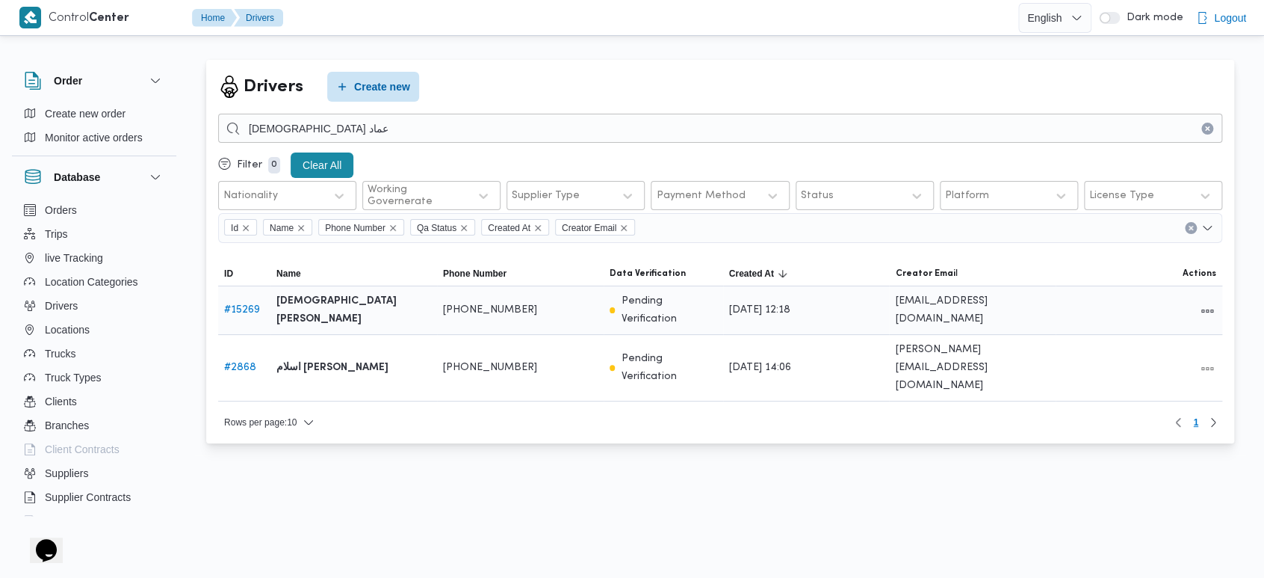
click at [259, 306] on link "# 15269" at bounding box center [242, 310] width 36 height 10
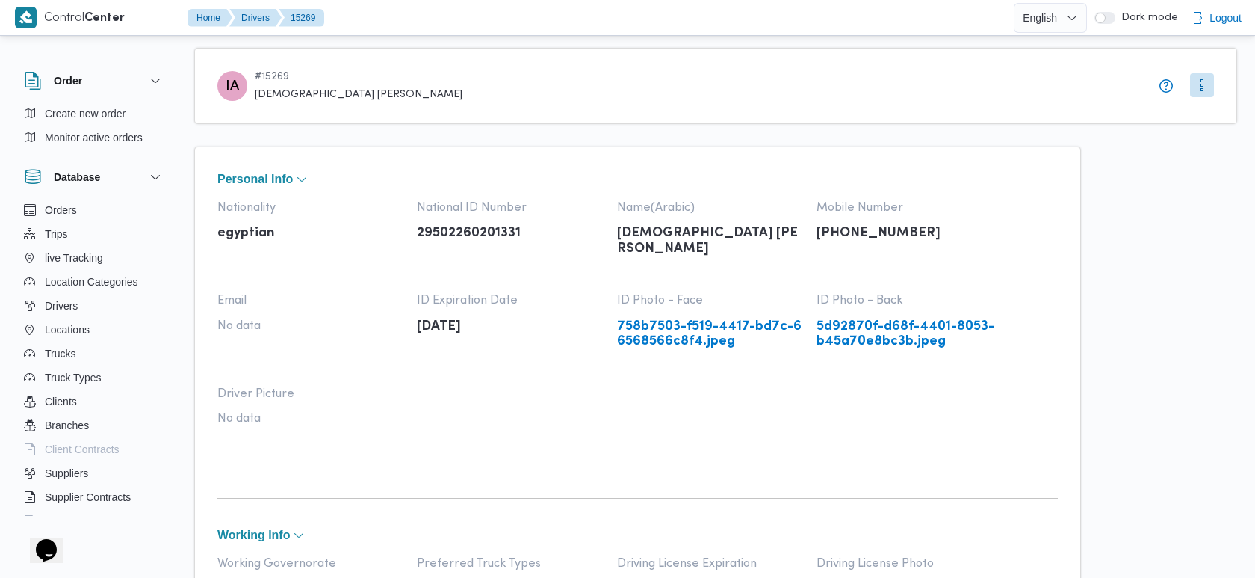
click at [1202, 93] on button "More" at bounding box center [1202, 85] width 24 height 24
click at [1195, 115] on span "Edit" at bounding box center [1210, 117] width 54 height 18
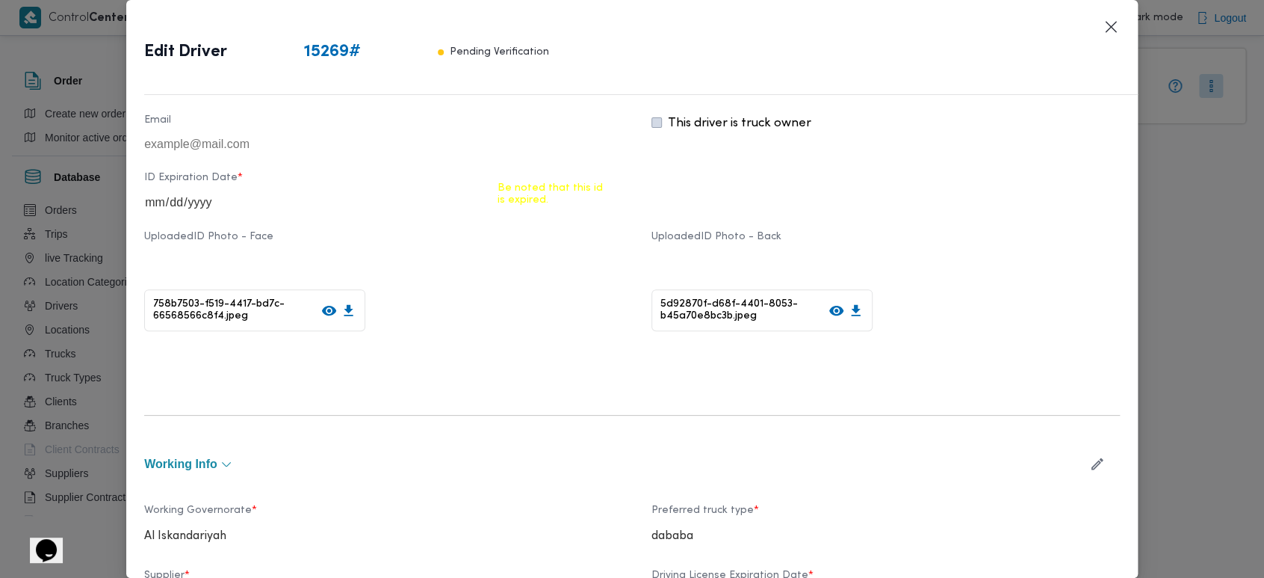
scroll to position [226, 0]
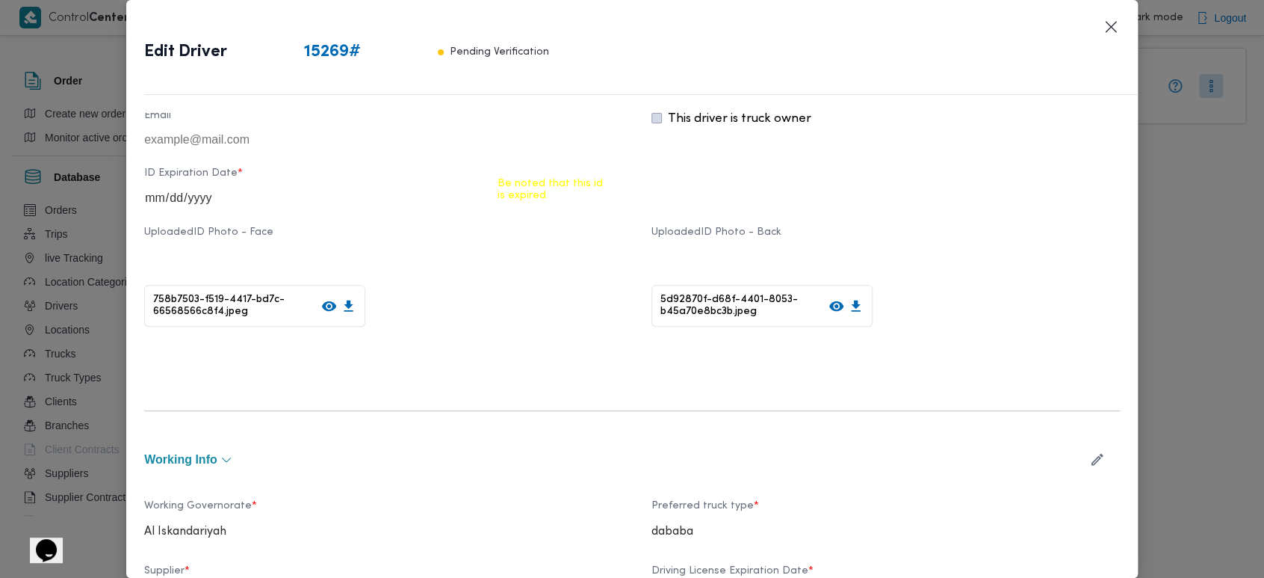
click at [1089, 462] on icon "button" at bounding box center [1097, 459] width 16 height 16
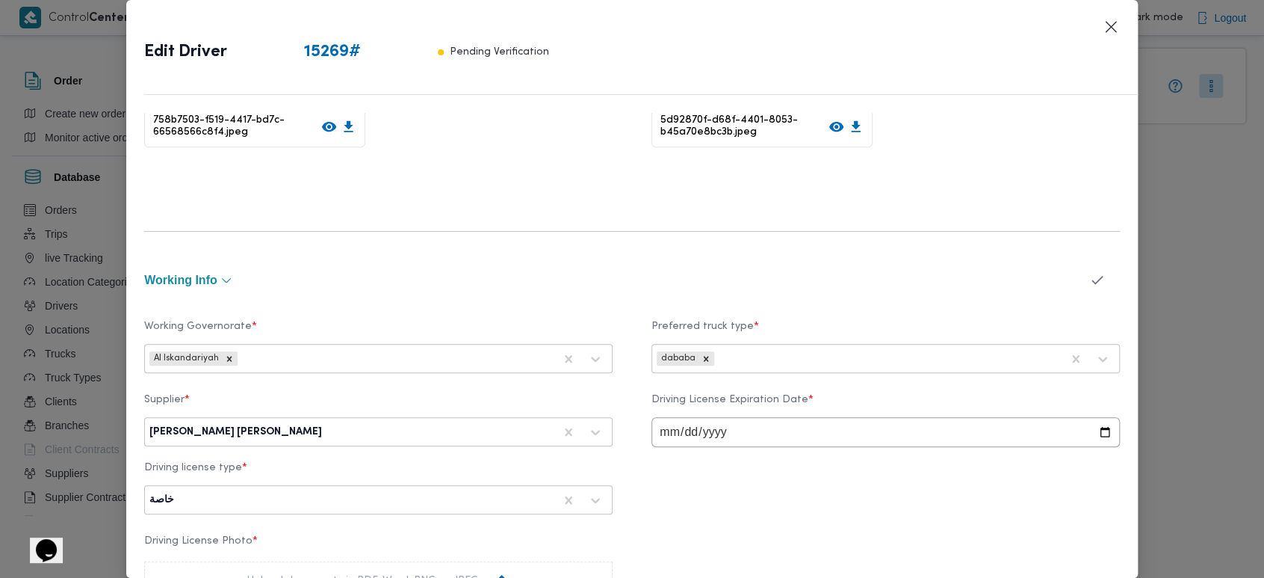
scroll to position [427, 0]
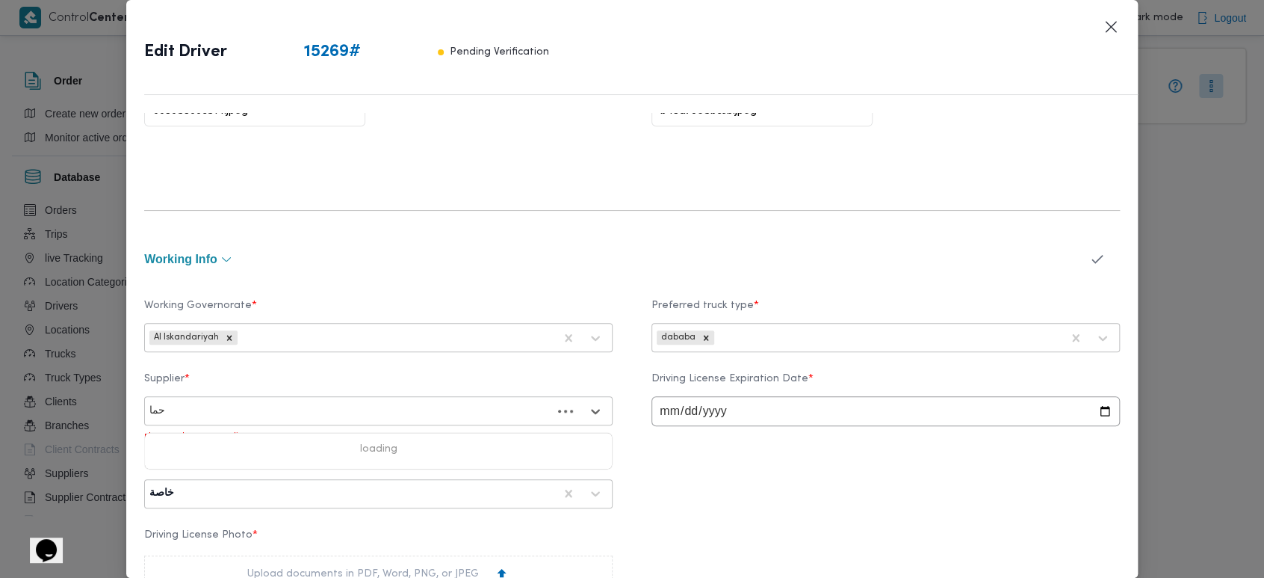
type input "حماد"
click at [272, 485] on div "[PERSON_NAME] [PERSON_NAME]" at bounding box center [378, 487] width 467 height 26
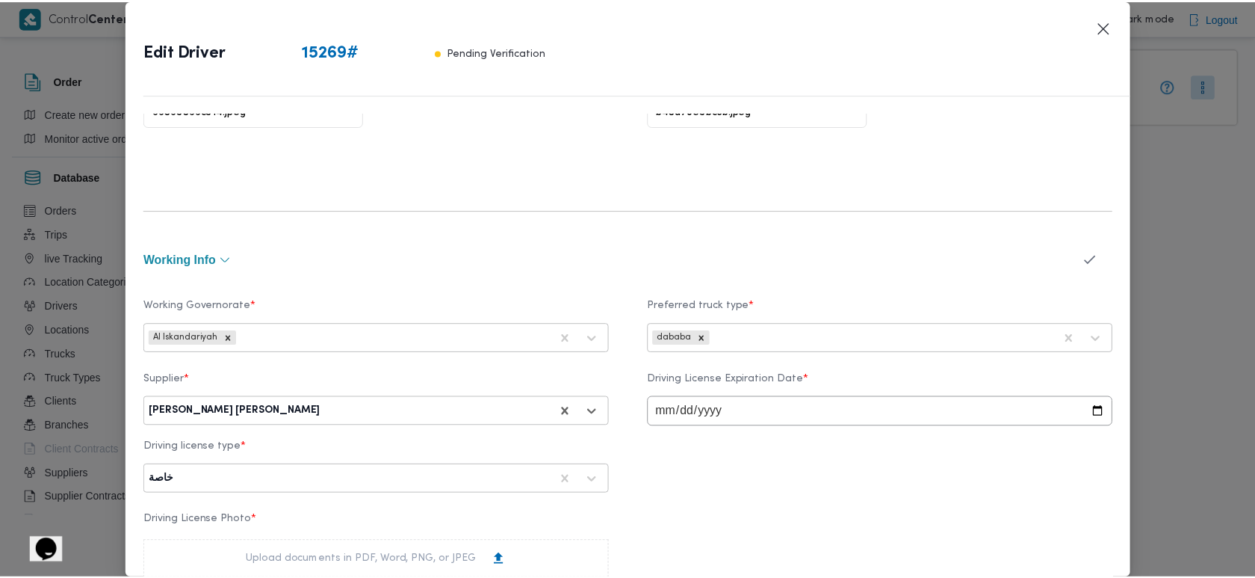
scroll to position [992, 0]
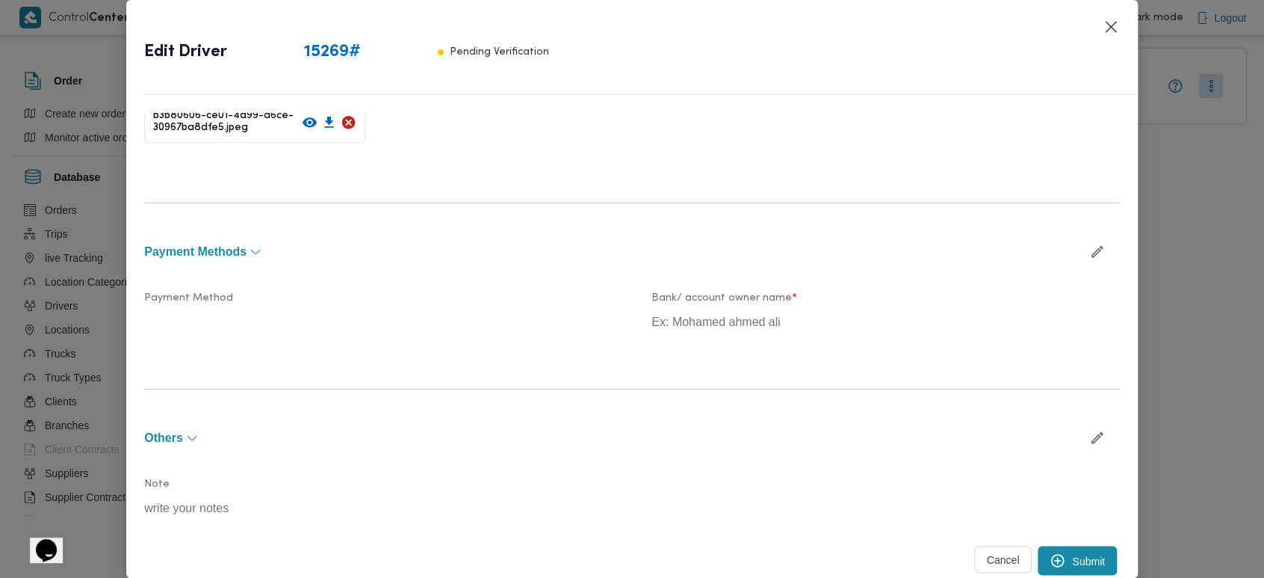
click at [1056, 566] on button "Submit" at bounding box center [1077, 559] width 79 height 29
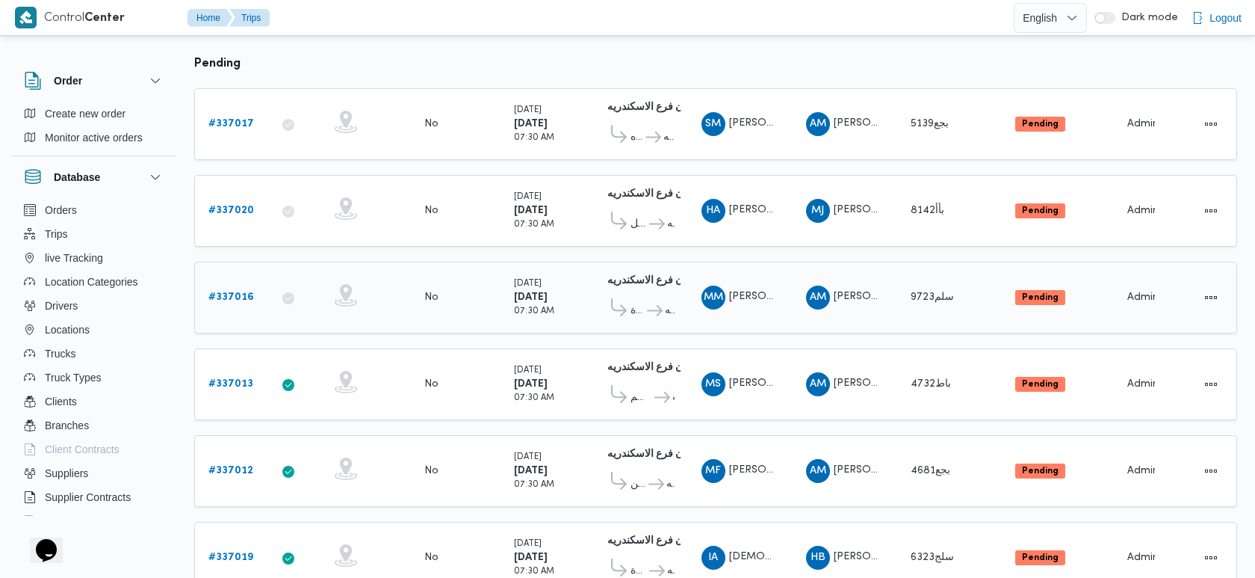
scroll to position [180, 0]
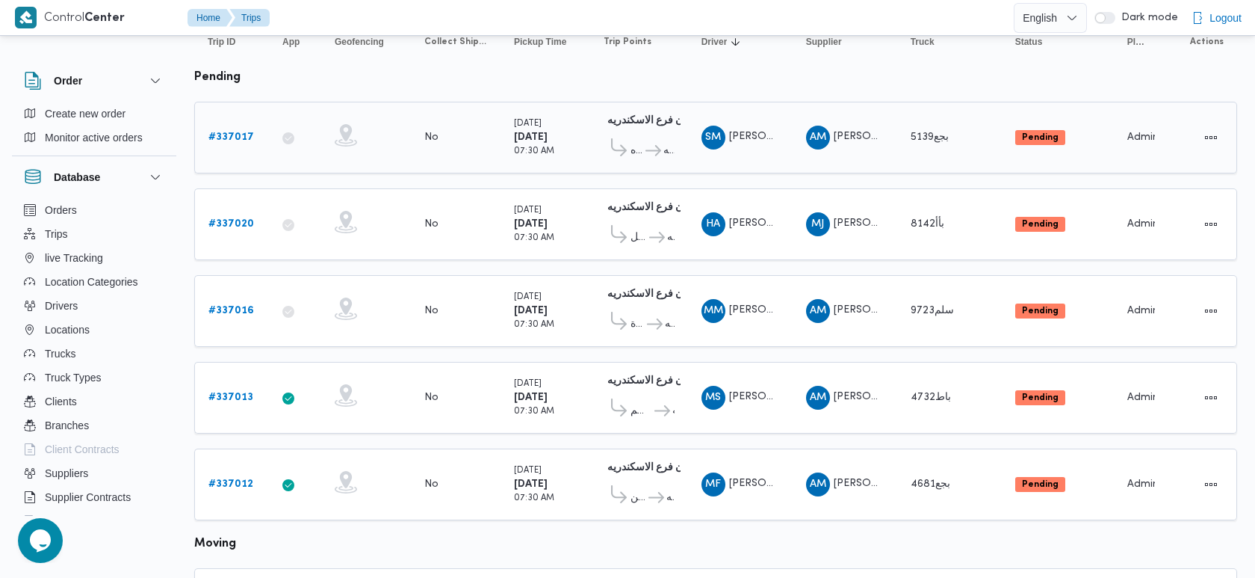
scroll to position [155, 0]
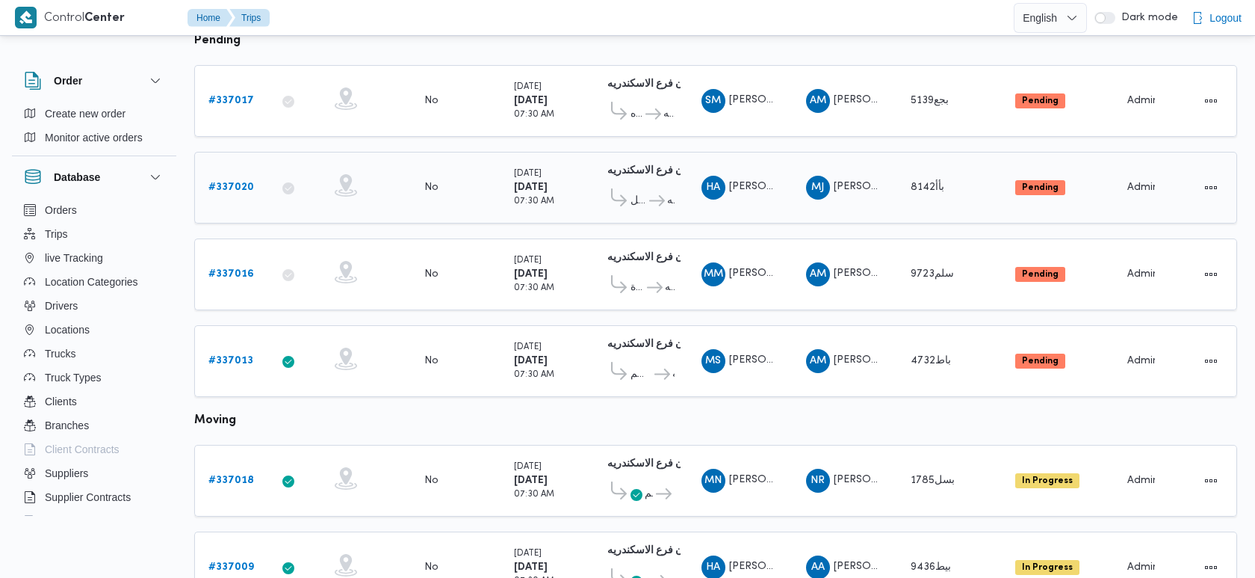
scroll to position [134, 0]
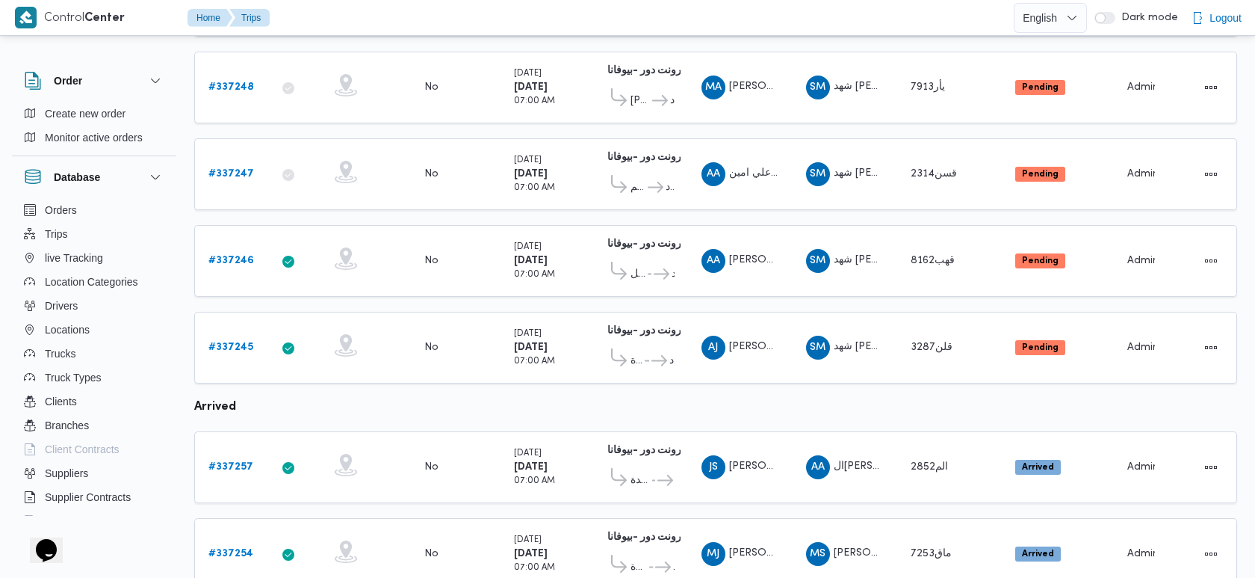
scroll to position [644, 0]
